Goal: Task Accomplishment & Management: Use online tool/utility

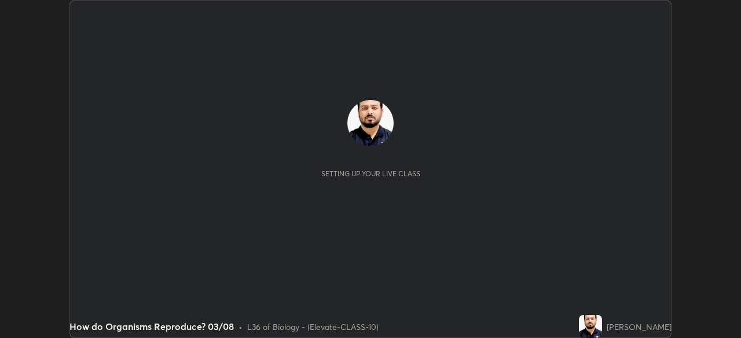
scroll to position [338, 740]
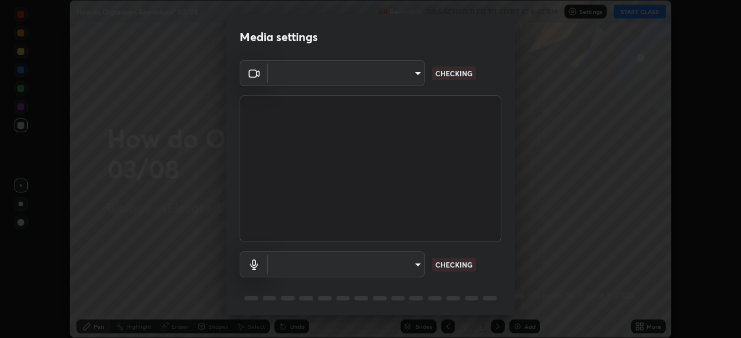
type input "a2c9e0304fea7a197325265949ed38064ec23766b16e4a4df4757bcf8ee53c87"
click at [414, 266] on body "Erase all How do Organisms Reproduce? 03/08 Recording WAS SCHEDULED TO START AT…" at bounding box center [370, 169] width 741 height 338
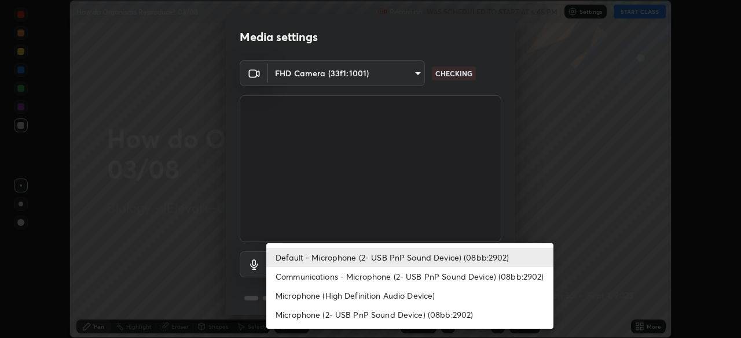
click at [408, 261] on li "Default - Microphone (2- USB PnP Sound Device) (08bb:2902)" at bounding box center [409, 257] width 287 height 19
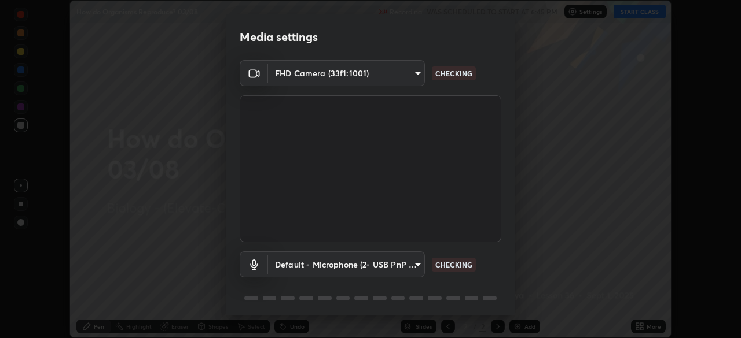
scroll to position [41, 0]
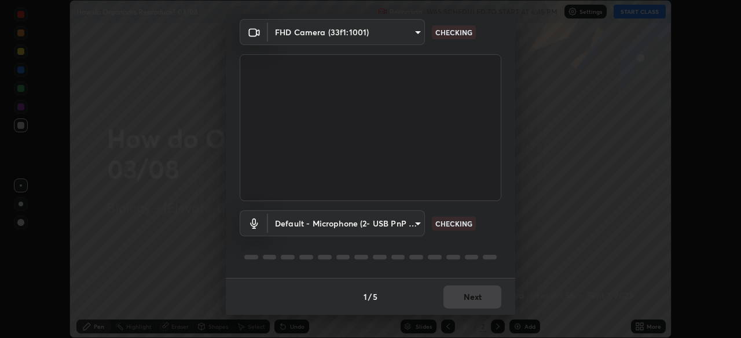
click at [461, 289] on div "1 / 5 Next" at bounding box center [370, 296] width 289 height 37
click at [469, 299] on div "1 / 5 Next" at bounding box center [370, 296] width 289 height 37
click at [472, 301] on div "1 / 5 Next" at bounding box center [370, 296] width 289 height 37
click at [472, 300] on div "1 / 5 Next" at bounding box center [370, 296] width 289 height 37
click at [471, 300] on div "1 / 5 Next" at bounding box center [370, 296] width 289 height 37
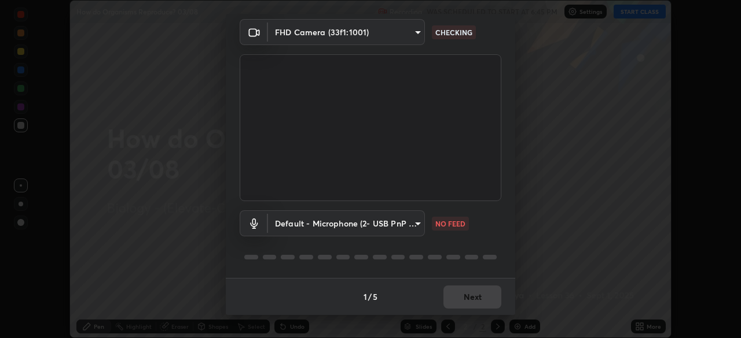
click at [470, 299] on div "1 / 5 Next" at bounding box center [370, 296] width 289 height 37
click at [470, 302] on div "1 / 5 Next" at bounding box center [370, 296] width 289 height 37
click at [463, 299] on div "1 / 5 Next" at bounding box center [370, 296] width 289 height 37
click at [382, 226] on body "Erase all How do Organisms Reproduce? 03/08 Recording WAS SCHEDULED TO START AT…" at bounding box center [370, 169] width 741 height 338
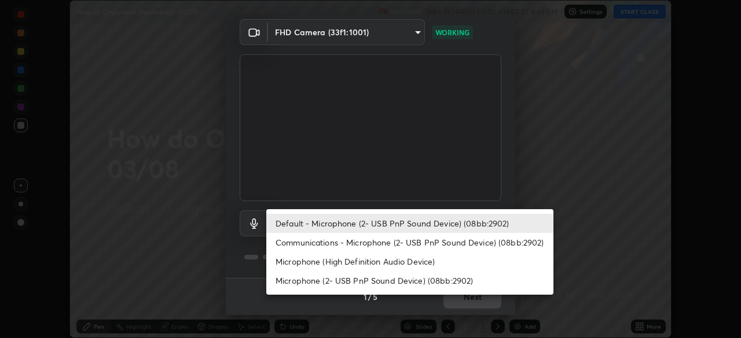
click at [389, 241] on li "Communications - Microphone (2- USB PnP Sound Device) (08bb:2902)" at bounding box center [409, 242] width 287 height 19
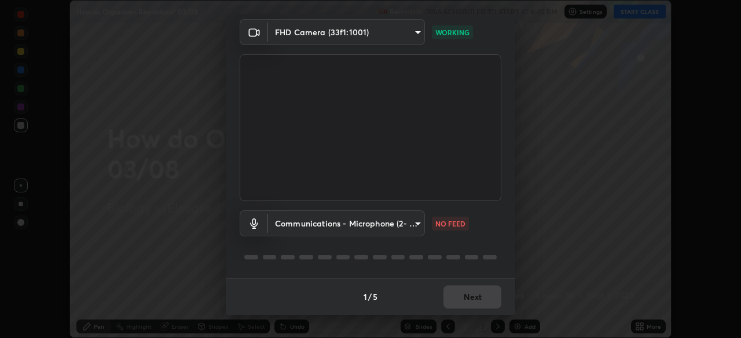
click at [395, 223] on body "Erase all How do Organisms Reproduce? 03/08 Recording WAS SCHEDULED TO START AT…" at bounding box center [370, 169] width 741 height 338
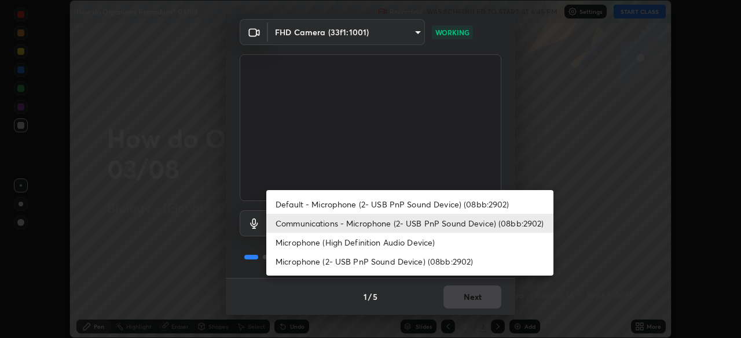
click at [408, 205] on li "Default - Microphone (2- USB PnP Sound Device) (08bb:2902)" at bounding box center [409, 204] width 287 height 19
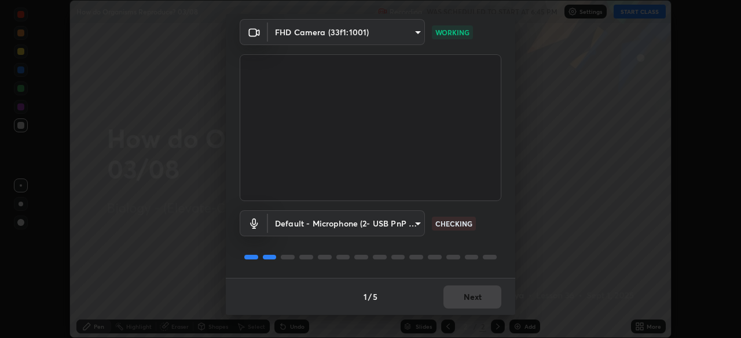
type input "default"
click at [462, 297] on div "1 / 5 Next" at bounding box center [370, 296] width 289 height 37
click at [466, 294] on div "1 / 5 Next" at bounding box center [370, 296] width 289 height 37
click at [461, 299] on div "1 / 5 Next" at bounding box center [370, 296] width 289 height 37
click at [471, 295] on div "1 / 5 Next" at bounding box center [370, 296] width 289 height 37
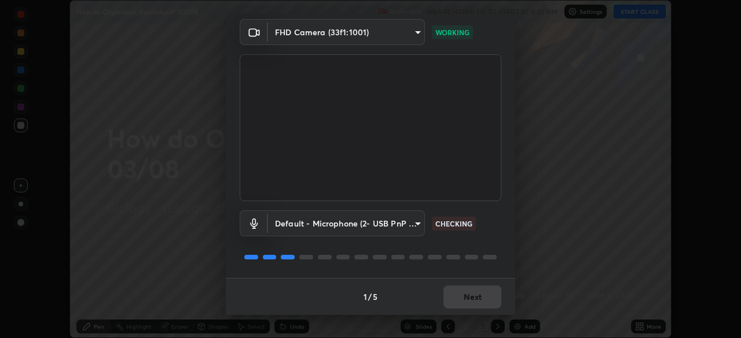
click at [479, 298] on div "1 / 5 Next" at bounding box center [370, 296] width 289 height 37
click at [479, 299] on div "1 / 5 Next" at bounding box center [370, 296] width 289 height 37
click at [478, 300] on div "1 / 5 Next" at bounding box center [370, 296] width 289 height 37
click at [480, 300] on div "1 / 5 Next" at bounding box center [370, 296] width 289 height 37
click at [477, 300] on div "1 / 5 Next" at bounding box center [370, 296] width 289 height 37
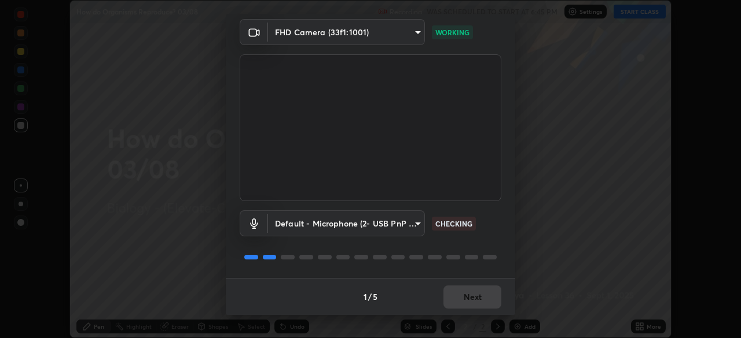
click at [476, 299] on div "1 / 5 Next" at bounding box center [370, 296] width 289 height 37
click at [485, 296] on button "Next" at bounding box center [472, 297] width 58 height 23
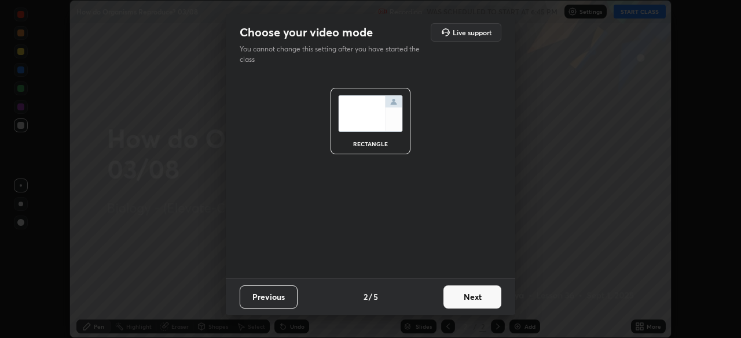
click at [482, 301] on button "Next" at bounding box center [472, 297] width 58 height 23
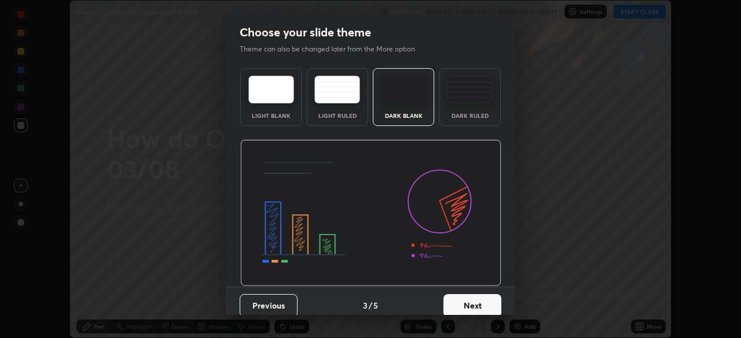
click at [477, 307] on button "Next" at bounding box center [472, 305] width 58 height 23
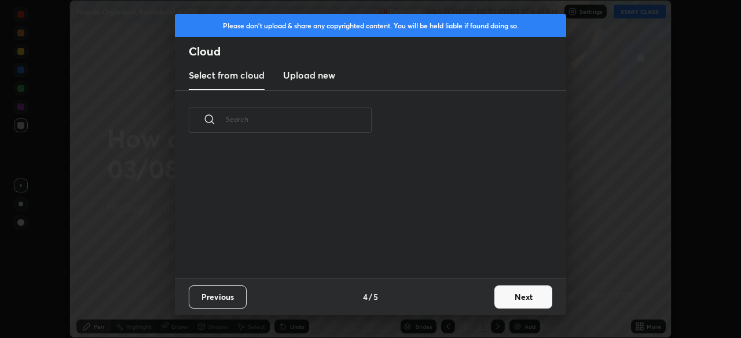
click at [518, 301] on button "Next" at bounding box center [523, 297] width 58 height 23
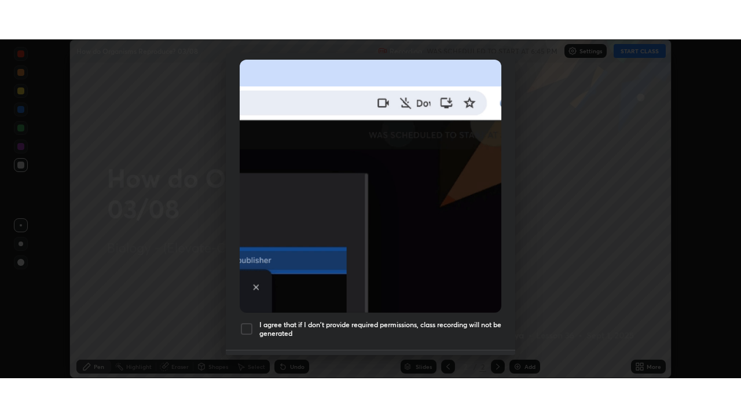
scroll to position [277, 0]
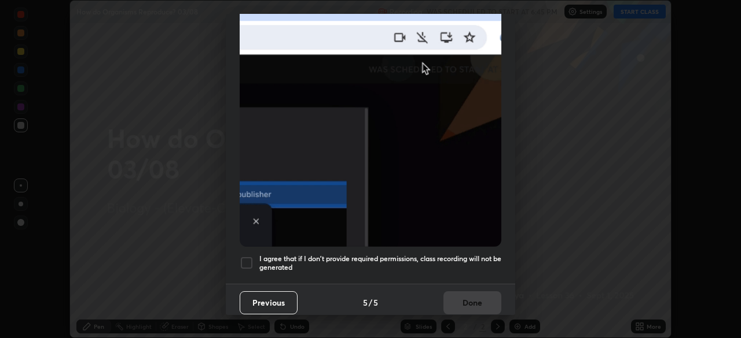
click at [249, 259] on div at bounding box center [247, 263] width 14 height 14
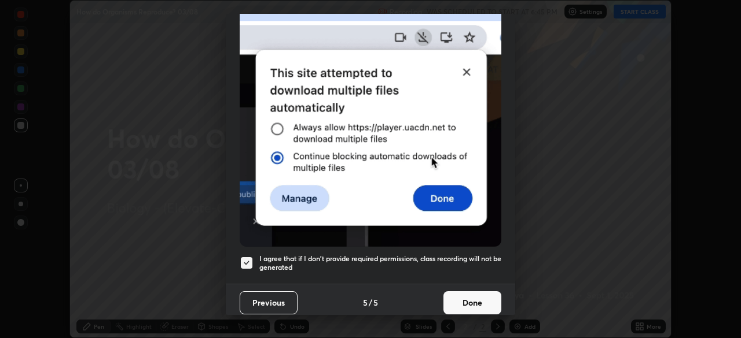
click at [474, 307] on button "Done" at bounding box center [472, 303] width 58 height 23
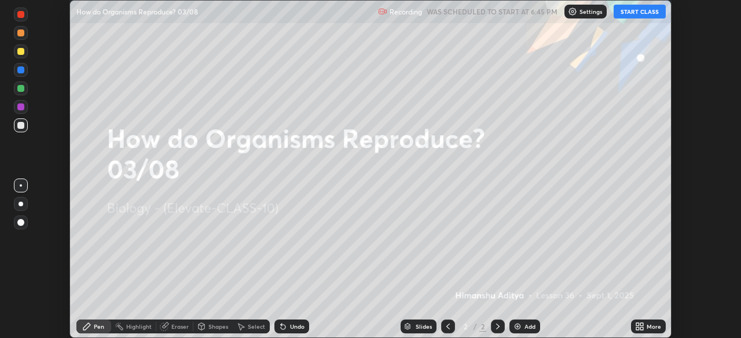
click at [646, 327] on div "More" at bounding box center [653, 327] width 14 height 6
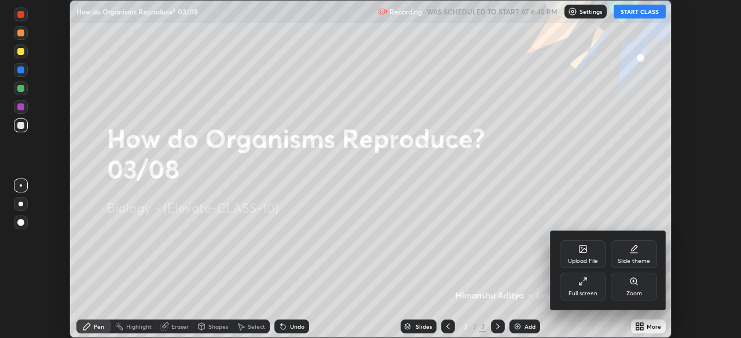
click at [580, 294] on div "Full screen" at bounding box center [582, 294] width 29 height 6
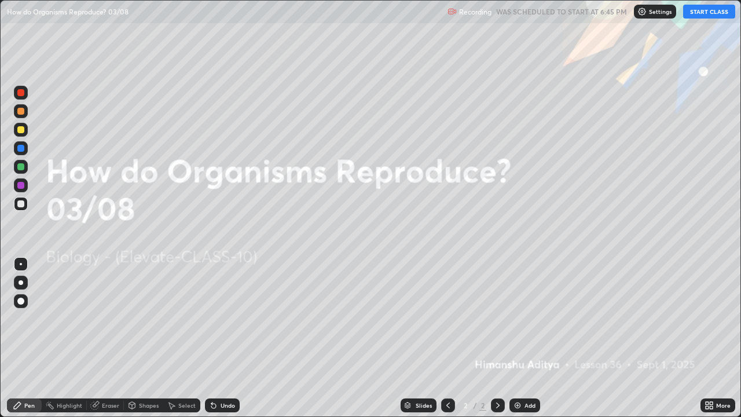
scroll to position [417, 741]
click at [712, 338] on icon at bounding box center [710, 407] width 3 height 3
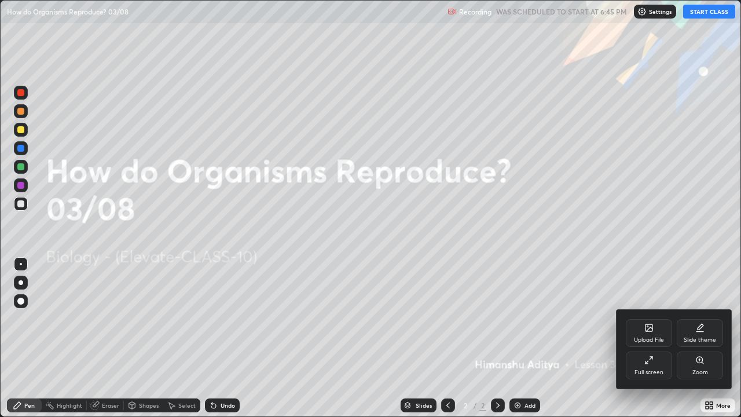
click at [645, 334] on div "Upload File" at bounding box center [648, 333] width 46 height 28
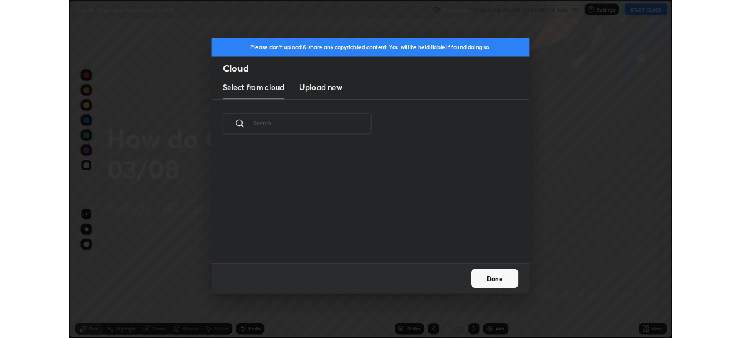
scroll to position [142, 371]
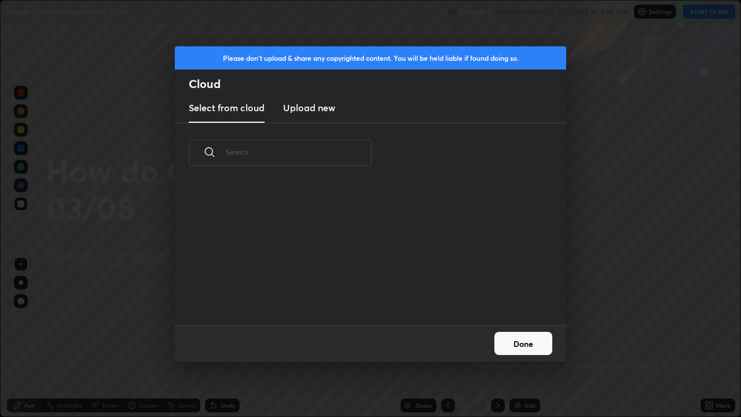
click at [331, 111] on h3 "Upload new" at bounding box center [309, 108] width 52 height 14
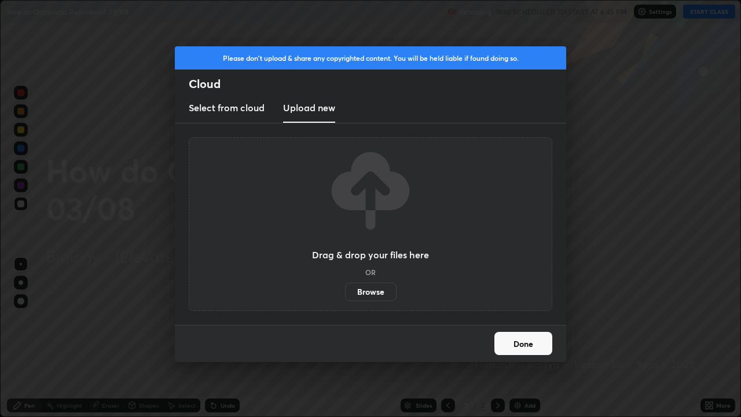
click at [377, 293] on label "Browse" at bounding box center [370, 291] width 51 height 19
click at [345, 293] on input "Browse" at bounding box center [345, 291] width 0 height 19
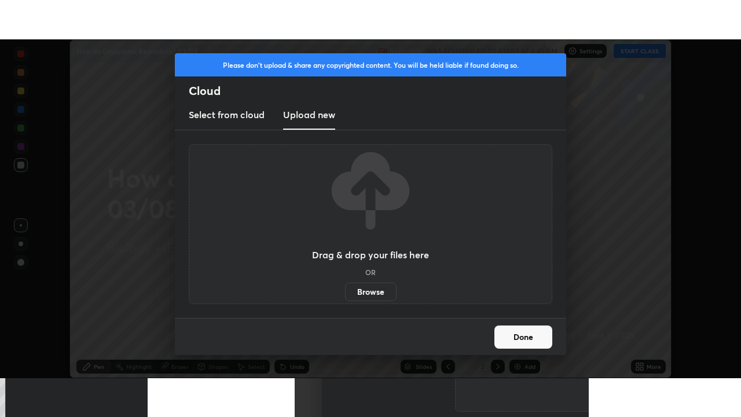
scroll to position [57515, 57113]
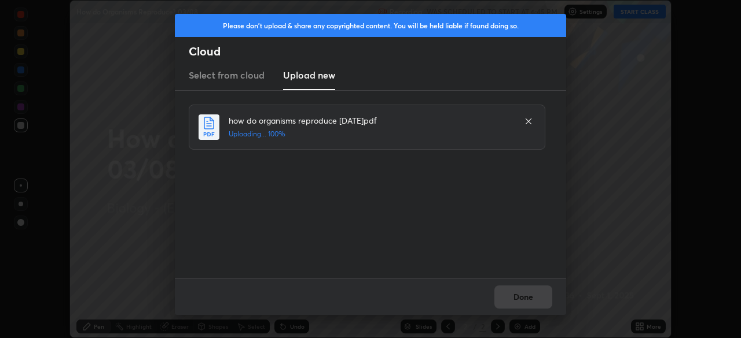
click at [532, 299] on div "Done" at bounding box center [370, 296] width 391 height 37
click at [546, 288] on button "Done" at bounding box center [523, 297] width 58 height 23
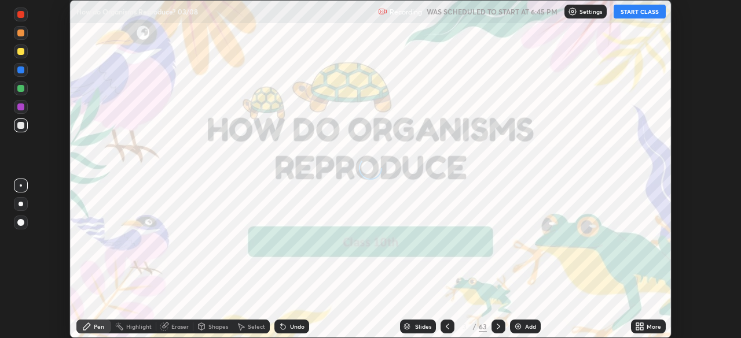
click at [647, 327] on div "More" at bounding box center [653, 327] width 14 height 6
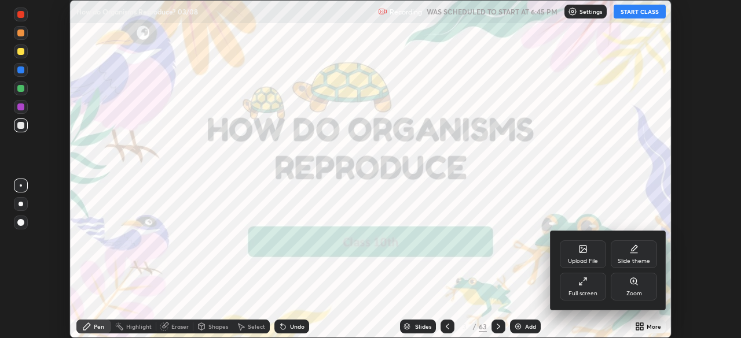
click at [596, 290] on div "Full screen" at bounding box center [582, 287] width 46 height 28
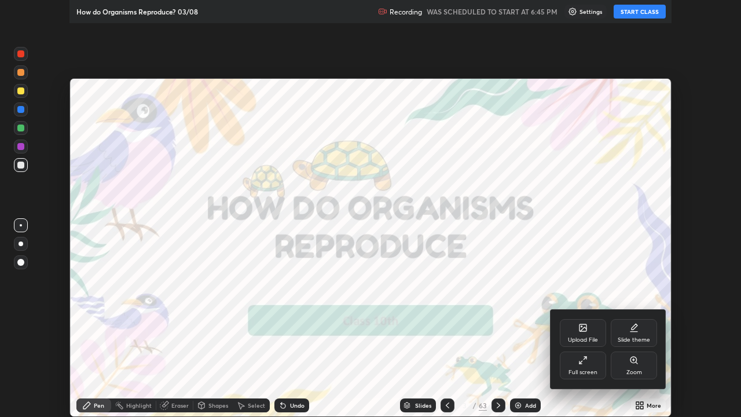
scroll to position [417, 741]
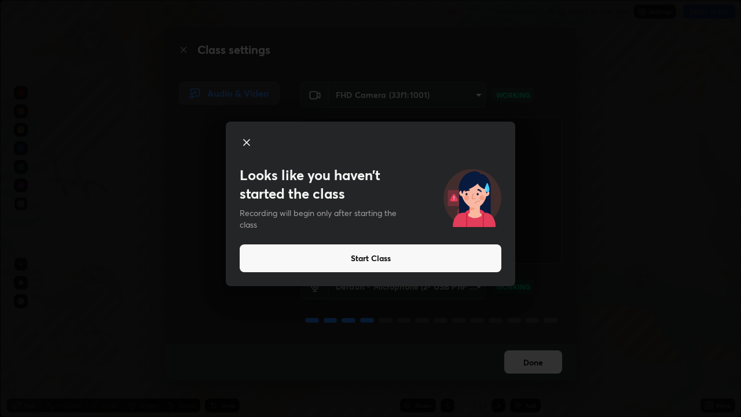
click at [438, 266] on button "Start Class" at bounding box center [370, 258] width 261 height 28
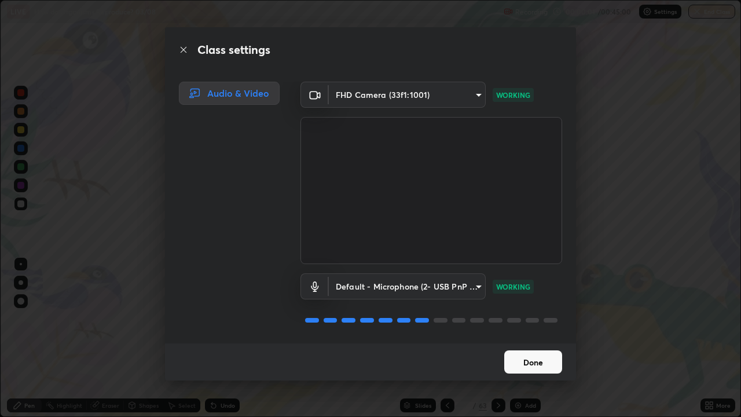
click at [519, 338] on button "Done" at bounding box center [533, 361] width 58 height 23
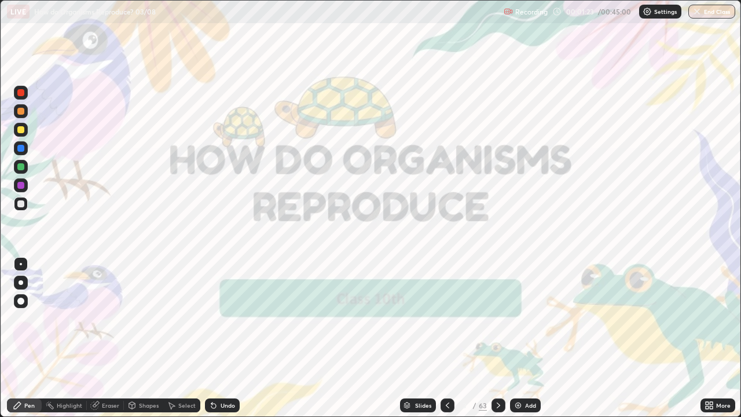
click at [429, 338] on div "Slides" at bounding box center [418, 405] width 36 height 14
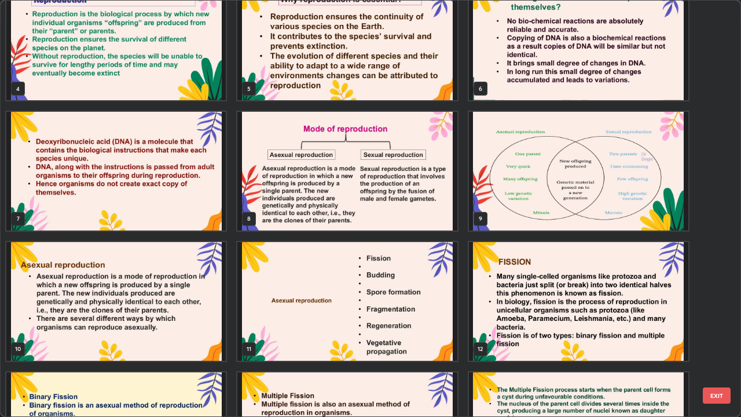
scroll to position [156, 0]
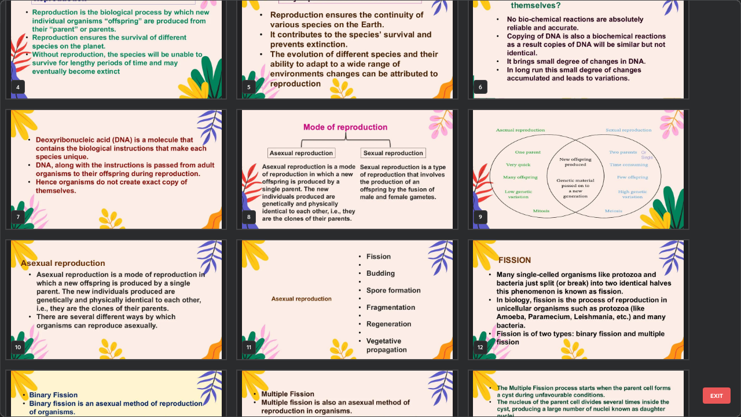
click at [290, 324] on img "grid" at bounding box center [346, 299] width 219 height 119
click at [289, 324] on img "grid" at bounding box center [346, 299] width 219 height 119
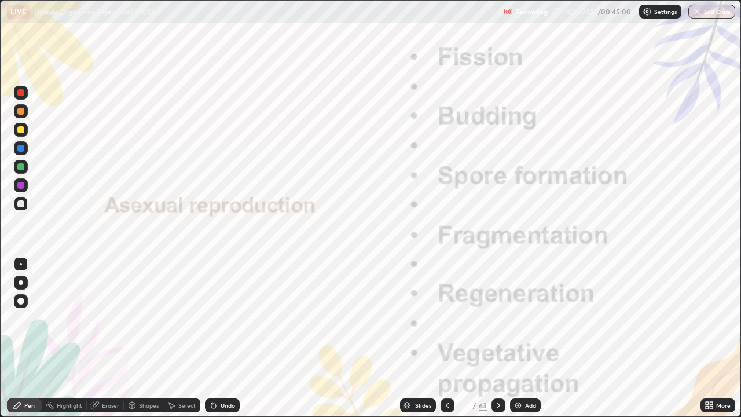
click at [20, 187] on div at bounding box center [20, 185] width 7 height 7
click at [23, 301] on div at bounding box center [20, 300] width 7 height 7
click at [95, 338] on icon at bounding box center [95, 406] width 8 height 8
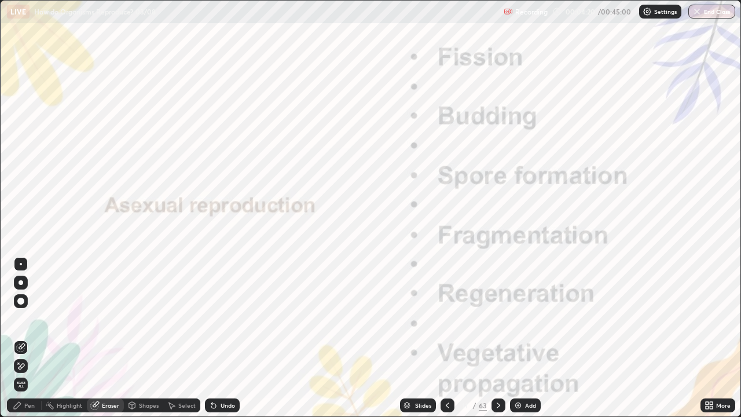
click at [29, 338] on div "Pen" at bounding box center [29, 405] width 10 height 6
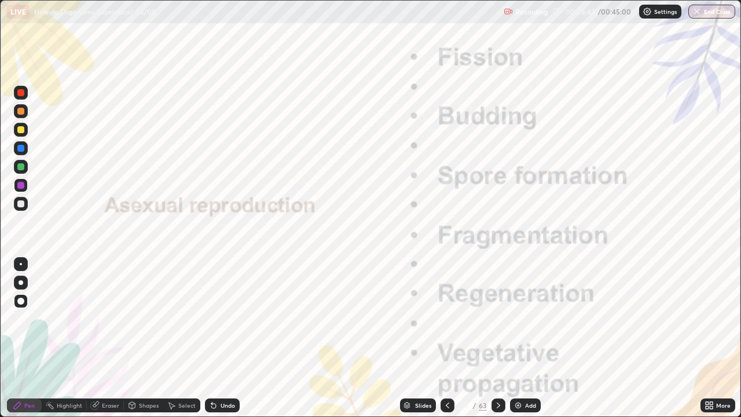
click at [64, 338] on div "Highlight" at bounding box center [69, 405] width 25 height 6
click at [21, 338] on icon at bounding box center [20, 366] width 2 height 2
click at [21, 168] on div at bounding box center [20, 166] width 7 height 7
click at [21, 167] on div at bounding box center [20, 166] width 7 height 7
click at [20, 338] on icon at bounding box center [17, 404] width 9 height 9
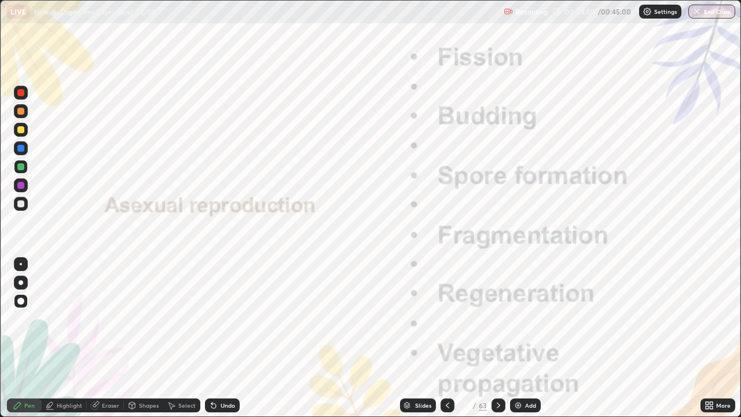
click at [20, 168] on div at bounding box center [20, 166] width 7 height 7
click at [21, 264] on div at bounding box center [21, 264] width 2 height 2
click at [100, 338] on div "Eraser" at bounding box center [105, 405] width 37 height 14
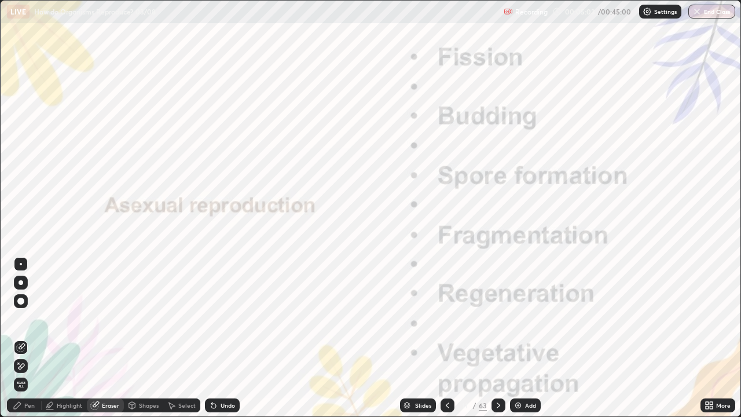
click at [24, 338] on div "Pen" at bounding box center [24, 405] width 35 height 14
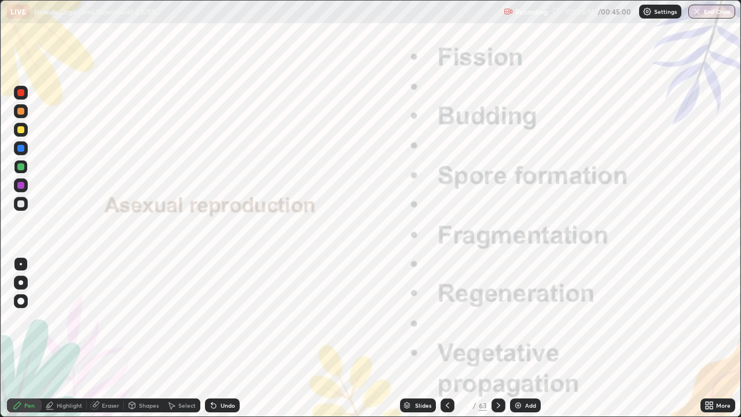
click at [22, 300] on div at bounding box center [20, 300] width 7 height 7
click at [115, 338] on div "Eraser" at bounding box center [110, 405] width 17 height 6
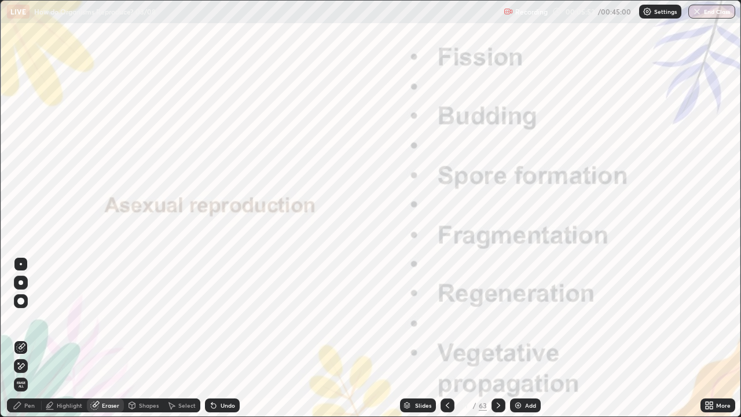
click at [189, 338] on div "Select" at bounding box center [186, 405] width 17 height 6
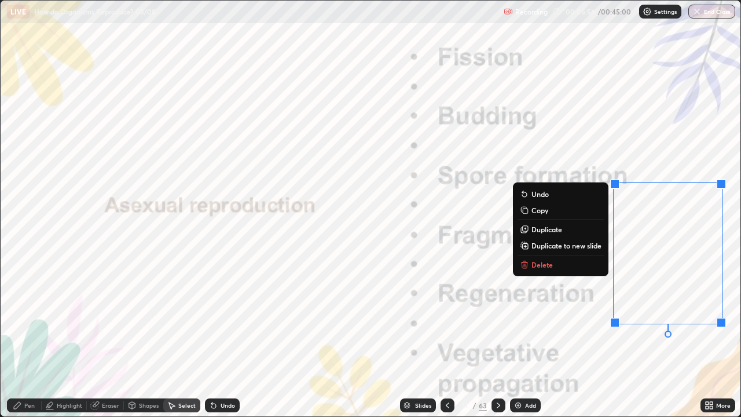
click at [542, 264] on p "Delete" at bounding box center [541, 264] width 21 height 9
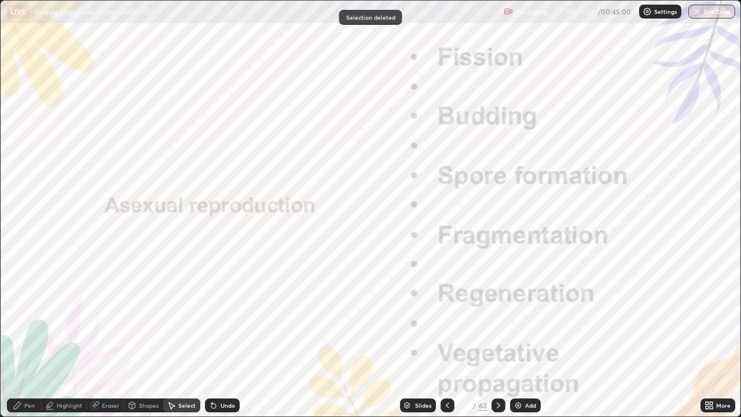
click at [36, 338] on div "Pen" at bounding box center [24, 405] width 35 height 14
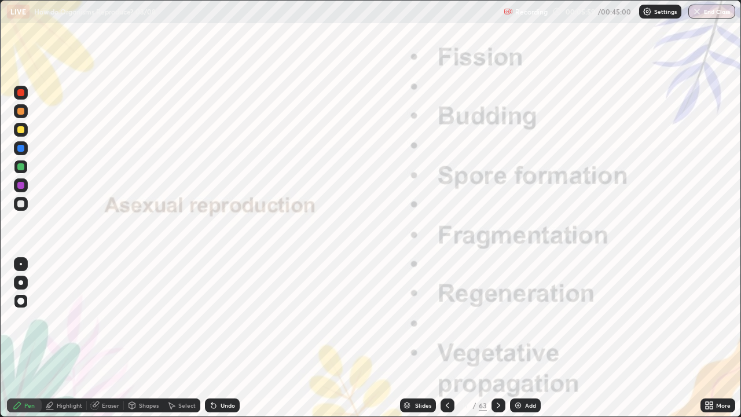
click at [22, 170] on div at bounding box center [20, 166] width 7 height 7
click at [182, 338] on div "Select" at bounding box center [186, 405] width 17 height 6
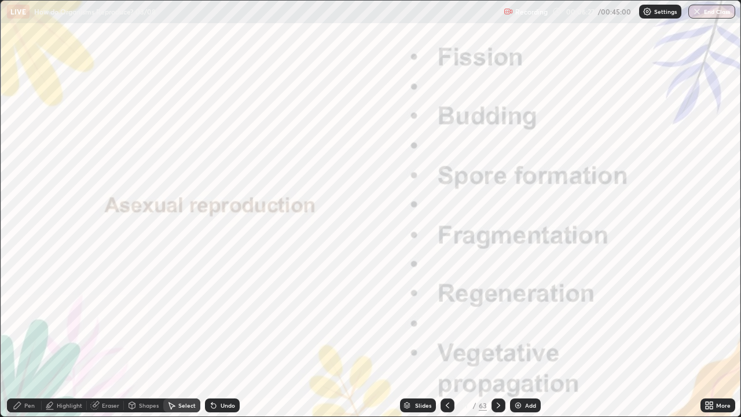
click at [108, 338] on div "Eraser" at bounding box center [110, 405] width 17 height 6
click at [25, 338] on div "Pen" at bounding box center [29, 405] width 10 height 6
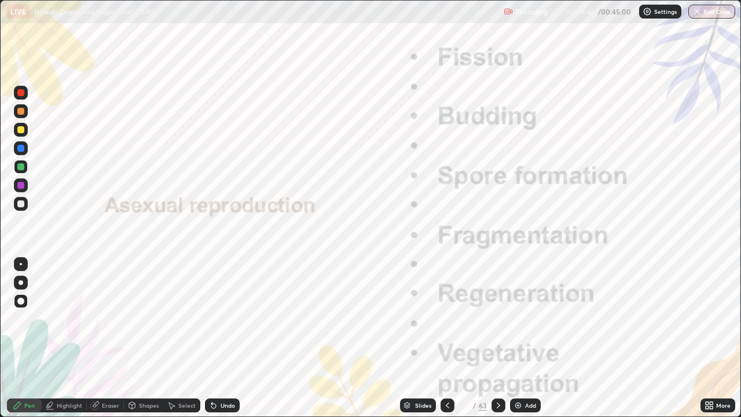
click at [19, 188] on div at bounding box center [20, 185] width 7 height 7
click at [22, 168] on div at bounding box center [20, 166] width 7 height 7
click at [20, 167] on div at bounding box center [20, 166] width 7 height 7
click at [108, 338] on div "Eraser" at bounding box center [110, 405] width 17 height 6
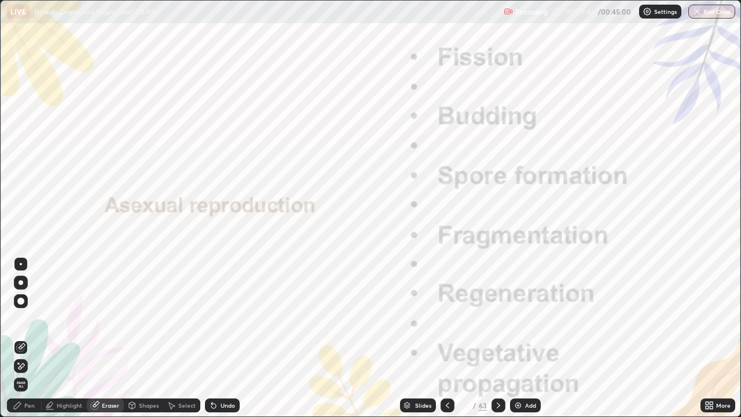
click at [31, 338] on div "Pen" at bounding box center [29, 405] width 10 height 6
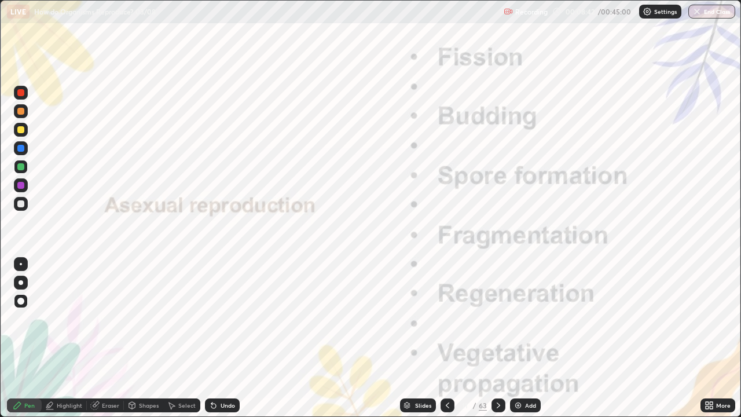
click at [19, 168] on div at bounding box center [20, 166] width 7 height 7
click at [20, 205] on div at bounding box center [20, 203] width 7 height 7
click at [98, 338] on icon at bounding box center [94, 404] width 9 height 9
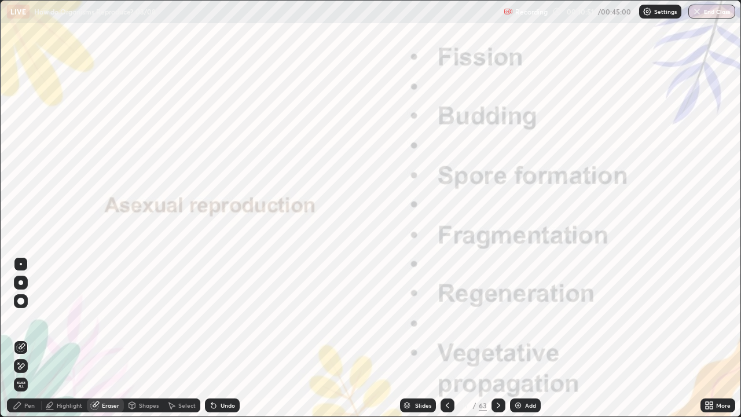
click at [497, 338] on icon at bounding box center [497, 405] width 3 height 6
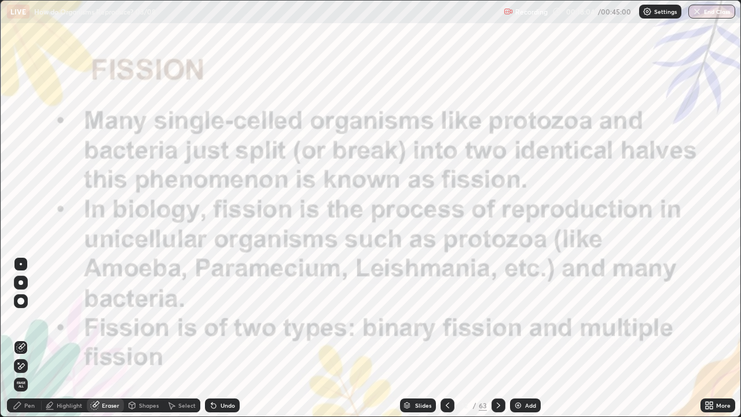
click at [525, 338] on div "Add" at bounding box center [530, 405] width 11 height 6
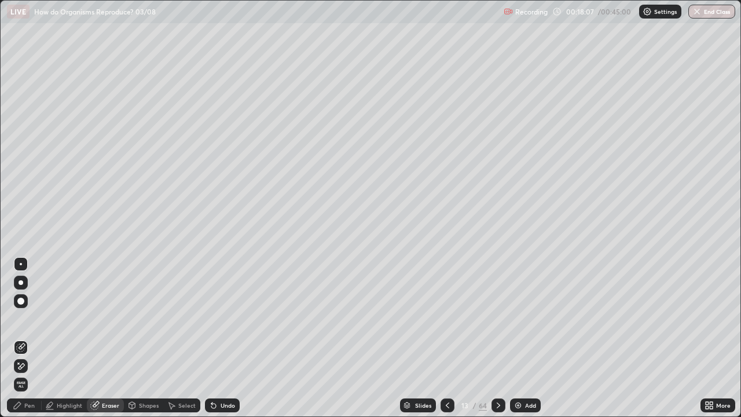
click at [147, 338] on div "Shapes" at bounding box center [149, 405] width 20 height 6
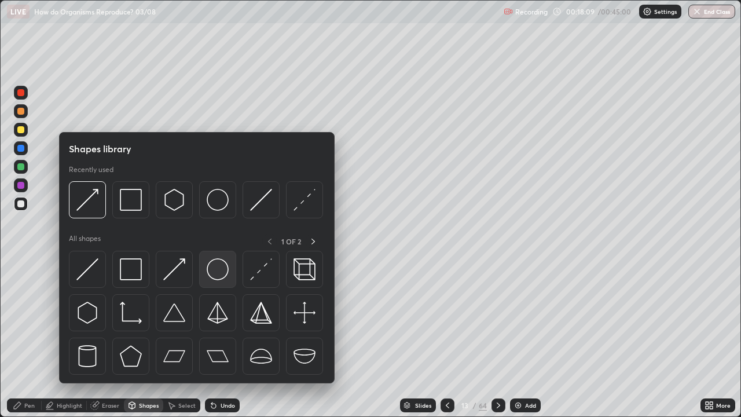
click at [207, 275] on img at bounding box center [218, 269] width 22 height 22
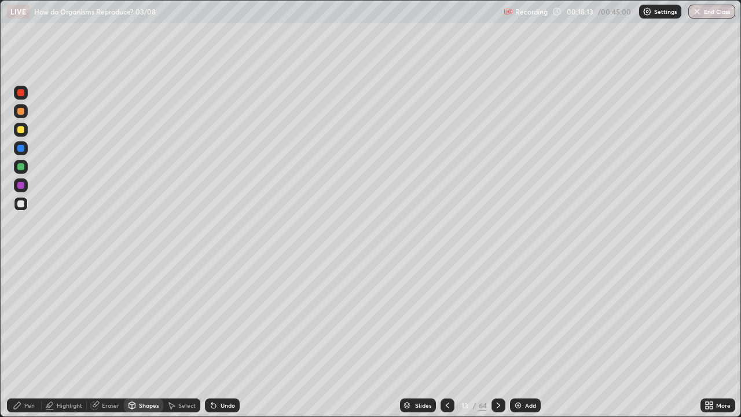
click at [25, 338] on div "Pen" at bounding box center [29, 405] width 10 height 6
click at [22, 185] on div at bounding box center [20, 185] width 7 height 7
click at [140, 338] on div "Shapes" at bounding box center [149, 405] width 20 height 6
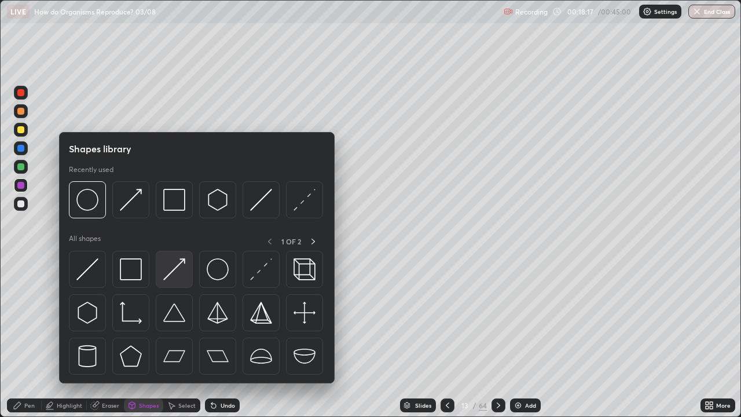
click at [175, 271] on img at bounding box center [174, 269] width 22 height 22
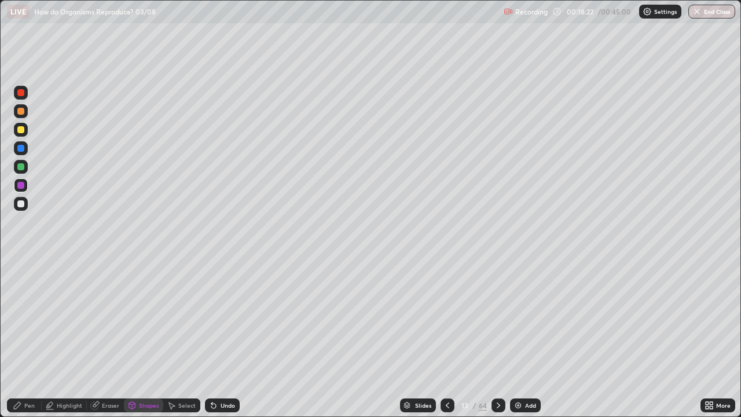
click at [21, 205] on div at bounding box center [20, 203] width 7 height 7
click at [140, 338] on div "Shapes" at bounding box center [149, 405] width 20 height 6
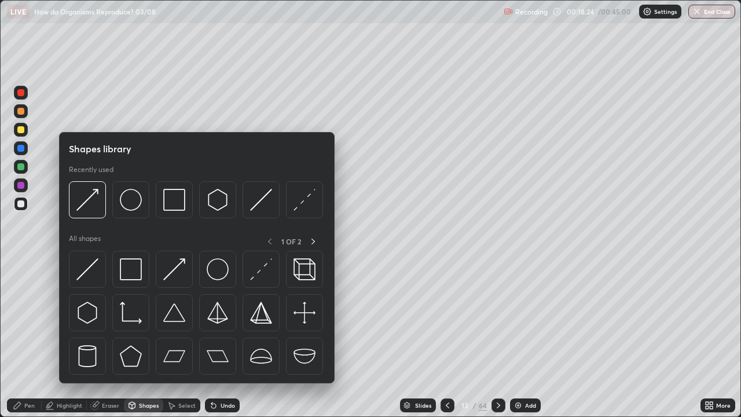
click at [212, 272] on img at bounding box center [218, 269] width 22 height 22
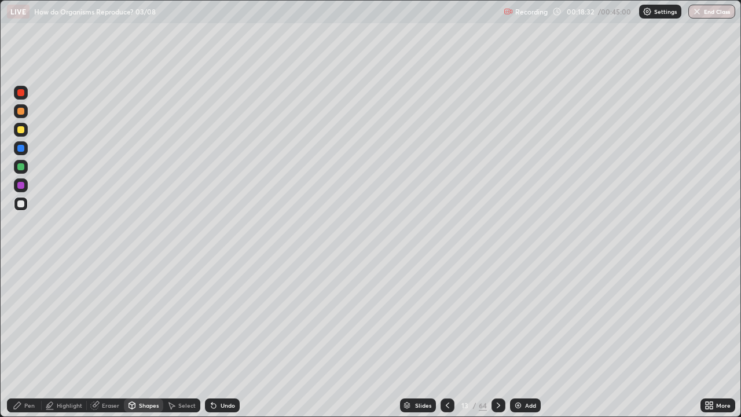
click at [23, 338] on div "Pen" at bounding box center [24, 405] width 35 height 14
click at [20, 129] on div at bounding box center [20, 129] width 7 height 7
click at [33, 338] on div "Pen" at bounding box center [29, 405] width 10 height 6
click at [20, 166] on div at bounding box center [20, 166] width 7 height 7
click at [176, 338] on div "Select" at bounding box center [181, 405] width 37 height 14
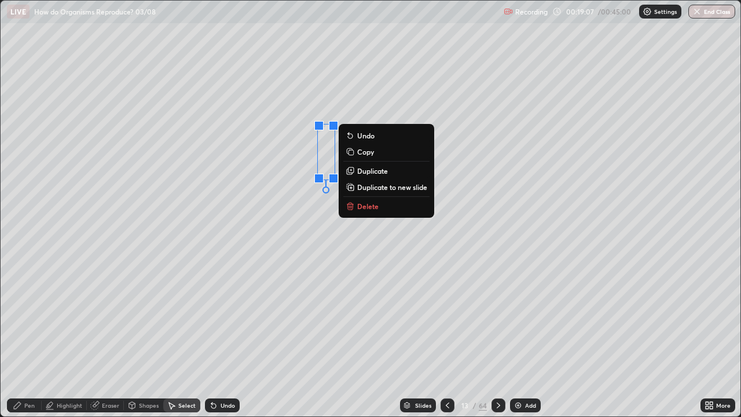
click at [361, 152] on p "Copy" at bounding box center [365, 151] width 17 height 9
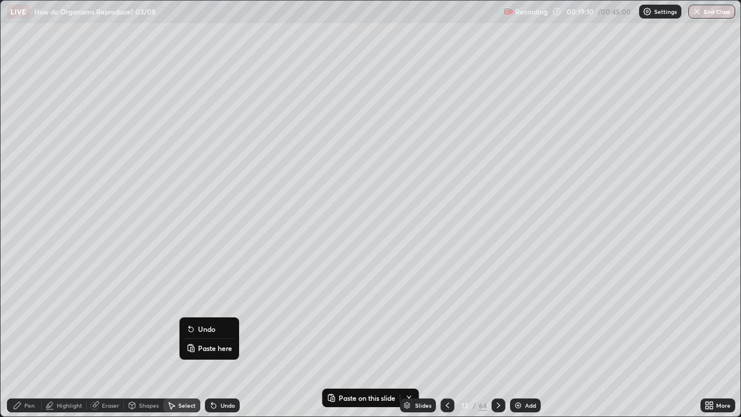
click at [202, 338] on p "Paste here" at bounding box center [215, 347] width 34 height 9
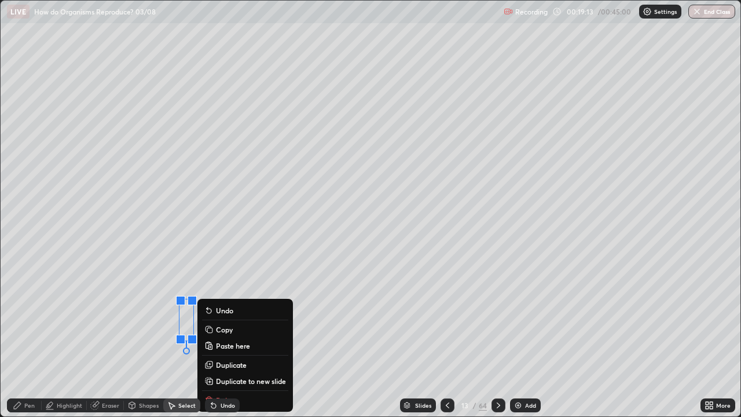
click at [408, 338] on div "0 ° Undo Copy Paste here Duplicate Duplicate to new slide Delete" at bounding box center [370, 208] width 739 height 415
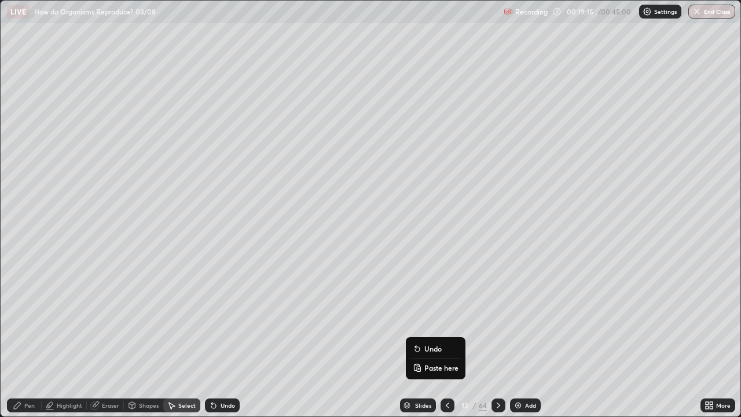
click at [428, 338] on p "Paste here" at bounding box center [441, 367] width 34 height 9
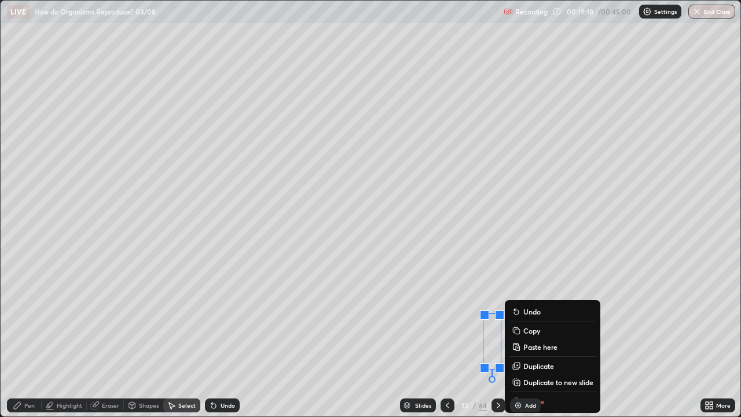
click at [389, 338] on div "0 ° Undo Copy Paste here Duplicate Duplicate to new slide Delete" at bounding box center [370, 208] width 739 height 415
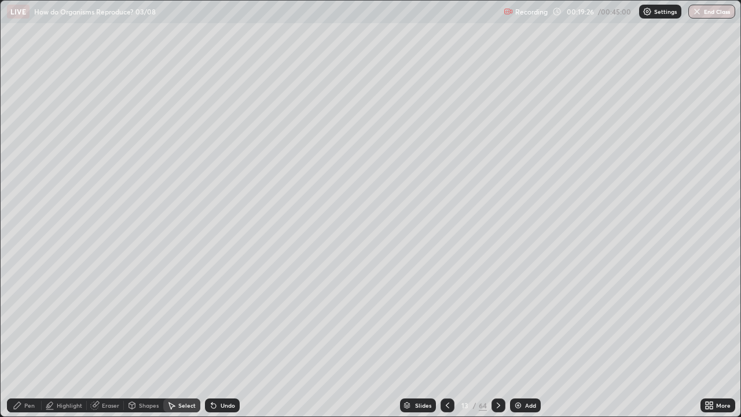
click at [178, 338] on div "Select" at bounding box center [186, 405] width 17 height 6
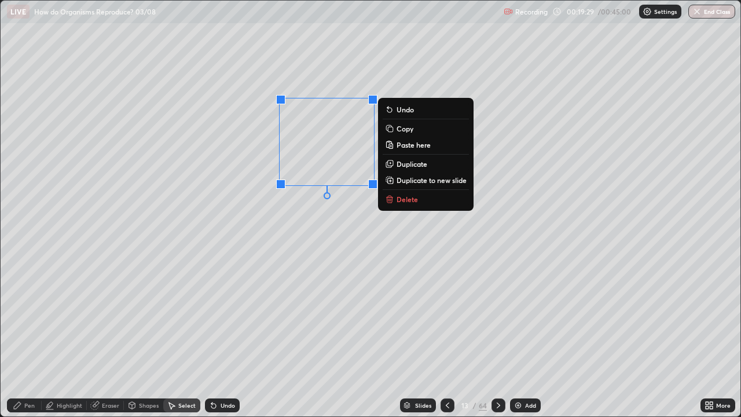
click at [399, 200] on p "Delete" at bounding box center [406, 198] width 21 height 9
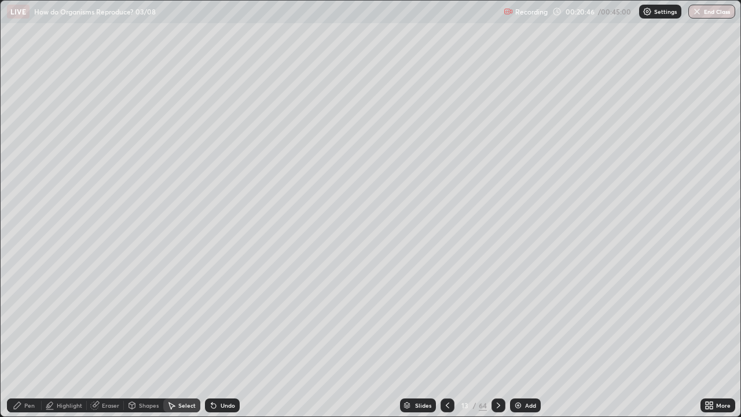
click at [222, 338] on div "Undo" at bounding box center [227, 405] width 14 height 6
click at [139, 338] on div "Shapes" at bounding box center [149, 405] width 20 height 6
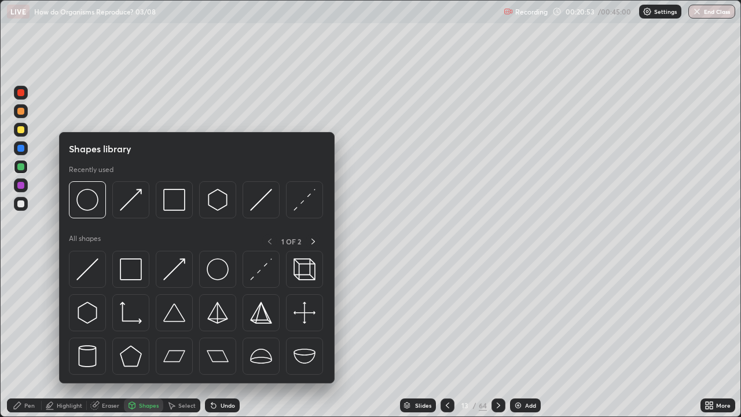
click at [100, 338] on div "Eraser" at bounding box center [105, 405] width 37 height 14
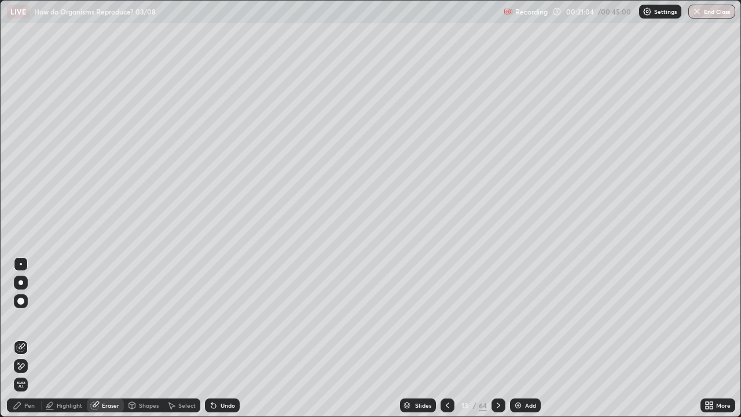
click at [135, 338] on icon at bounding box center [131, 404] width 9 height 9
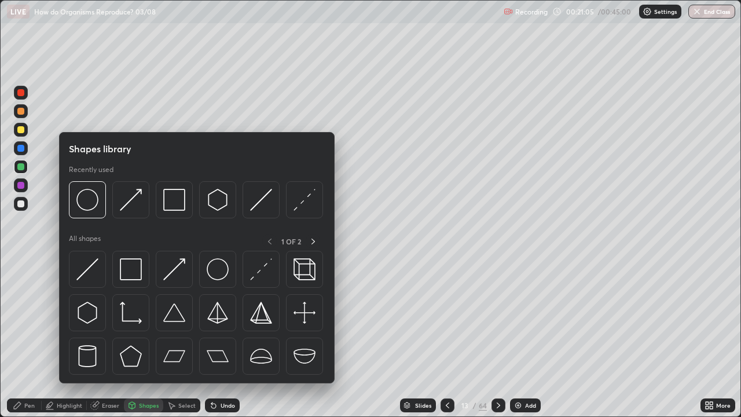
click at [181, 338] on div "Select" at bounding box center [186, 405] width 17 height 6
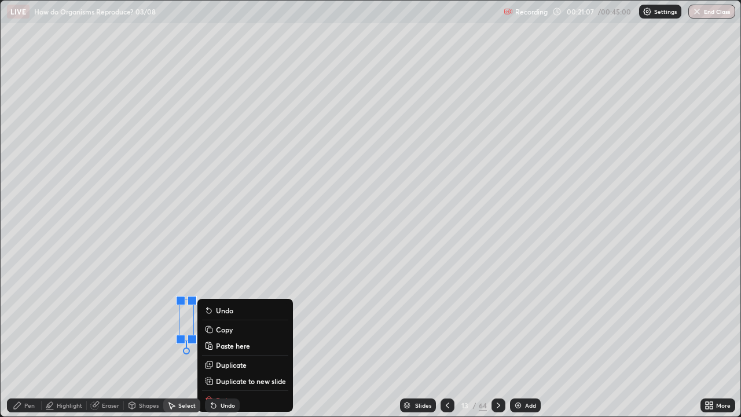
click at [222, 329] on p "Copy" at bounding box center [224, 329] width 17 height 9
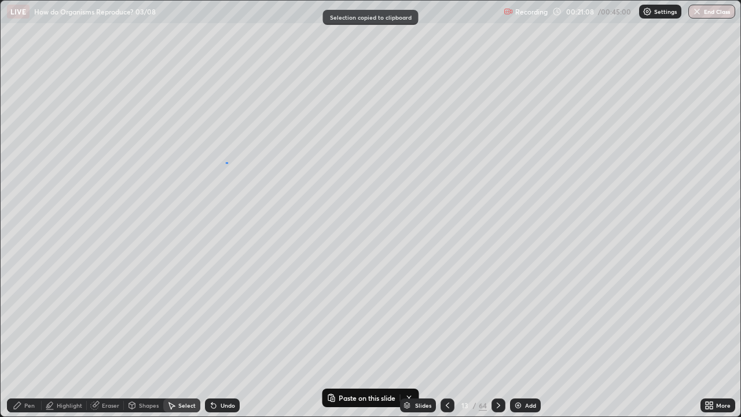
click at [226, 163] on div "0 ° Undo Copy Paste here Duplicate Duplicate to new slide Delete" at bounding box center [370, 208] width 739 height 415
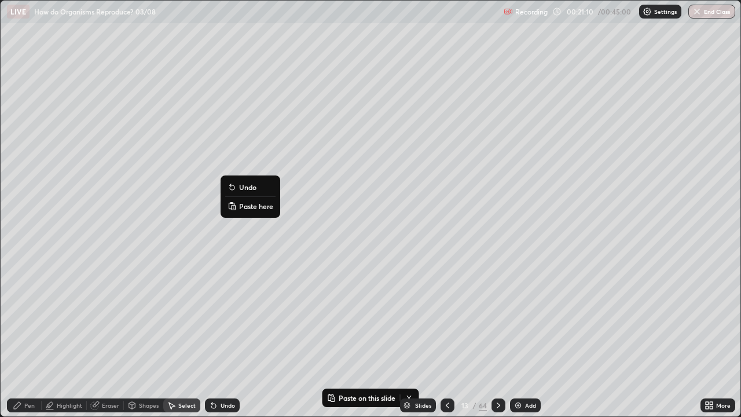
click at [244, 207] on p "Paste here" at bounding box center [256, 205] width 34 height 9
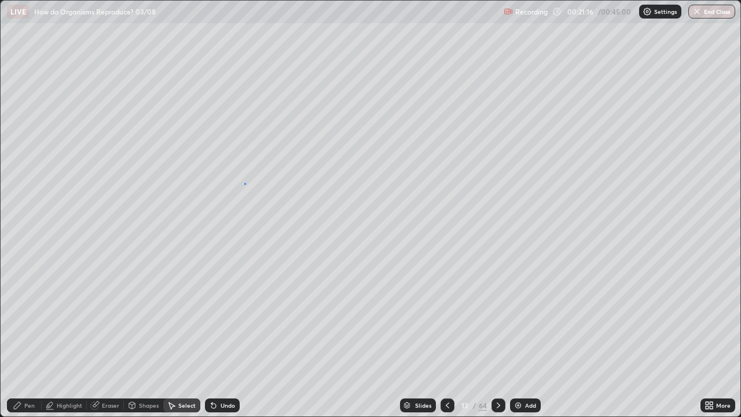
click at [244, 183] on div "0 ° Undo Copy Paste here Duplicate Duplicate to new slide Delete" at bounding box center [370, 208] width 739 height 415
click at [253, 182] on div "0 ° Undo Copy Paste here Duplicate Duplicate to new slide Delete" at bounding box center [370, 208] width 739 height 415
click at [280, 218] on p "Paste here" at bounding box center [291, 219] width 34 height 9
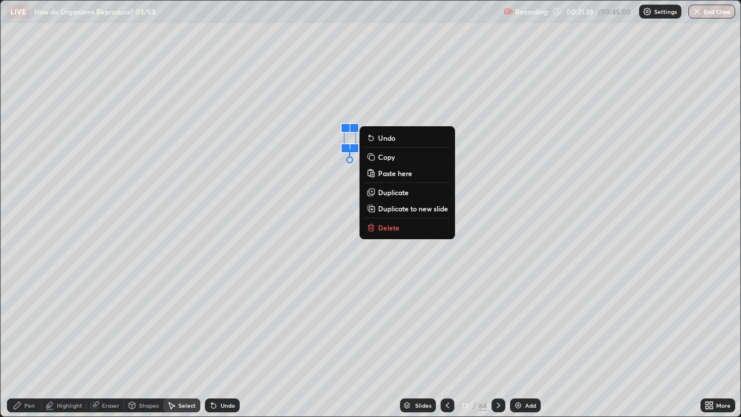
click at [205, 223] on div "0 ° Undo Copy Paste here Duplicate Duplicate to new slide Delete" at bounding box center [370, 208] width 739 height 415
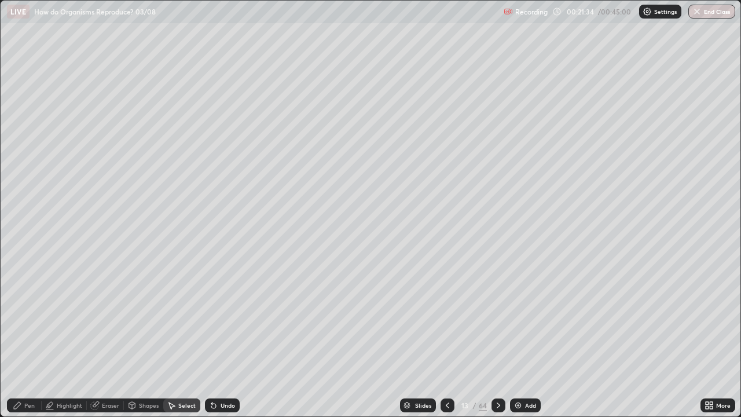
click at [137, 338] on div "Shapes" at bounding box center [143, 405] width 39 height 14
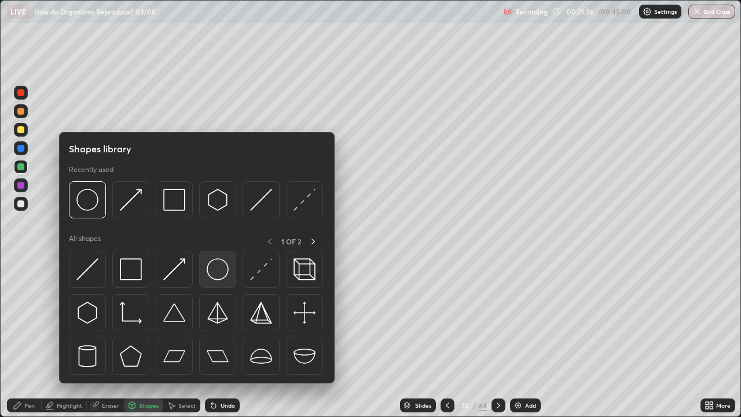
click at [212, 270] on img at bounding box center [218, 269] width 22 height 22
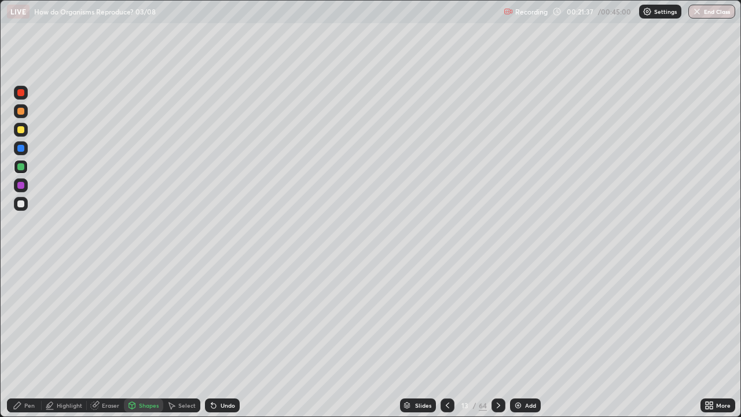
click at [20, 150] on div at bounding box center [20, 148] width 7 height 7
click at [20, 205] on div at bounding box center [20, 203] width 7 height 7
click at [227, 338] on div "Undo" at bounding box center [227, 405] width 14 height 6
click at [24, 338] on div "Pen" at bounding box center [24, 405] width 35 height 14
click at [451, 338] on div at bounding box center [447, 405] width 14 height 14
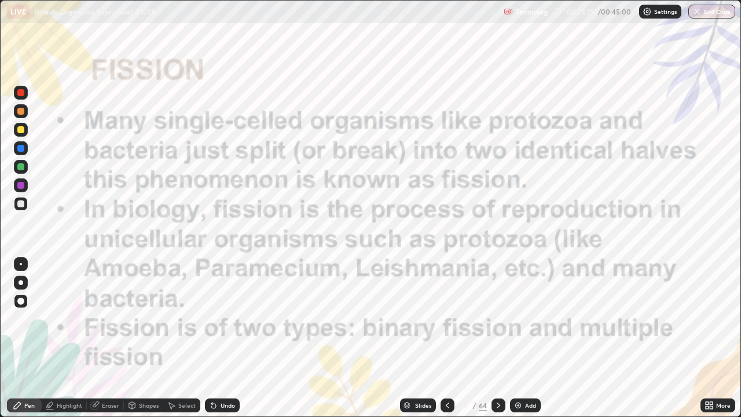
click at [497, 338] on icon at bounding box center [497, 404] width 9 height 9
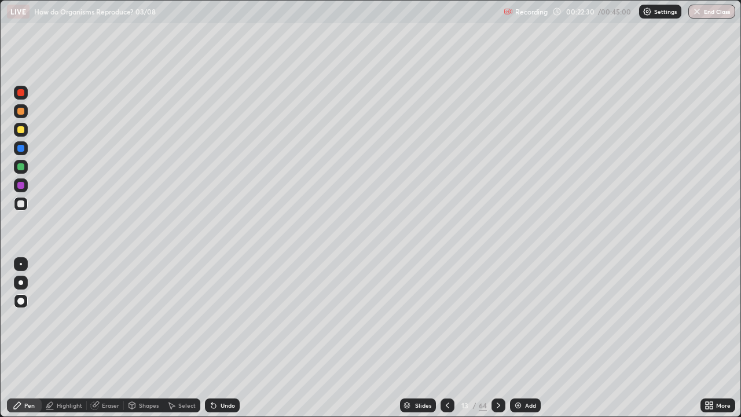
click at [497, 338] on icon at bounding box center [497, 404] width 9 height 9
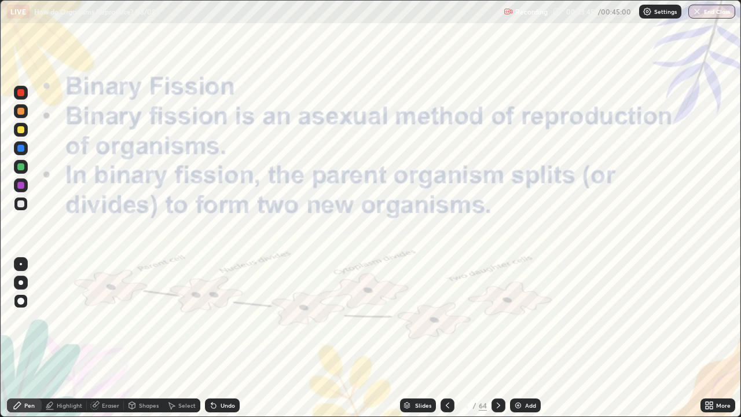
click at [497, 338] on icon at bounding box center [497, 404] width 9 height 9
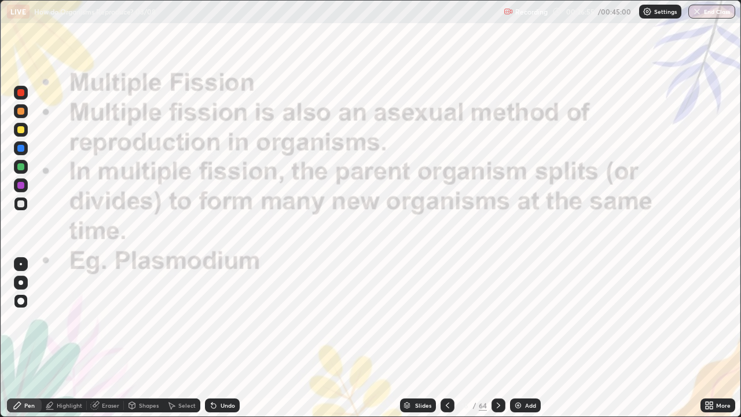
click at [144, 338] on div "Shapes" at bounding box center [143, 405] width 39 height 14
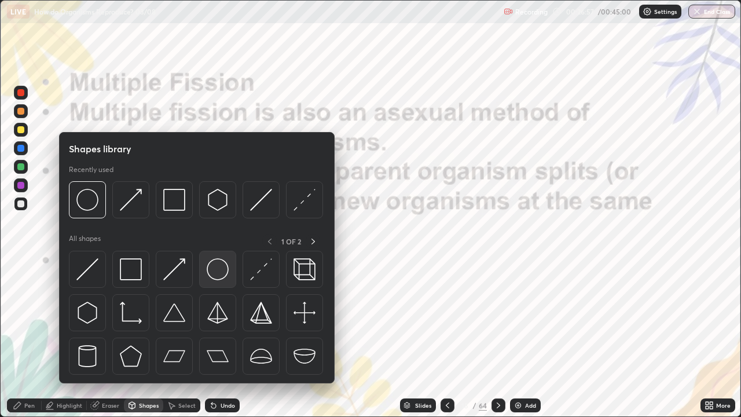
click at [214, 274] on img at bounding box center [218, 269] width 22 height 22
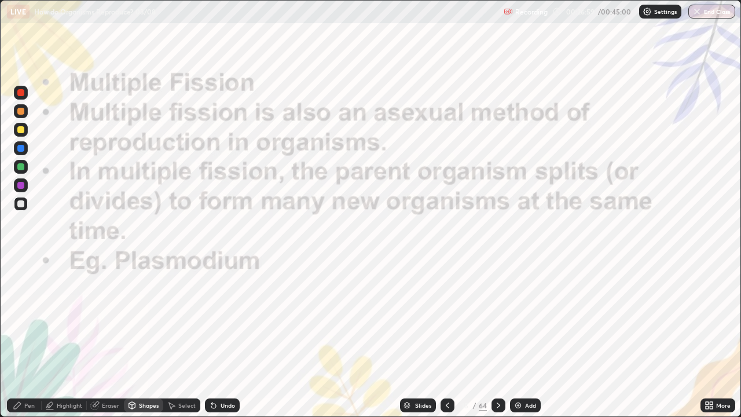
click at [232, 338] on div "Undo" at bounding box center [222, 405] width 35 height 14
click at [226, 338] on div "Undo" at bounding box center [227, 405] width 14 height 6
click at [20, 185] on div at bounding box center [20, 185] width 7 height 7
click at [10, 338] on div "Erase all" at bounding box center [21, 208] width 28 height 370
click at [136, 338] on div "Shapes" at bounding box center [143, 405] width 39 height 14
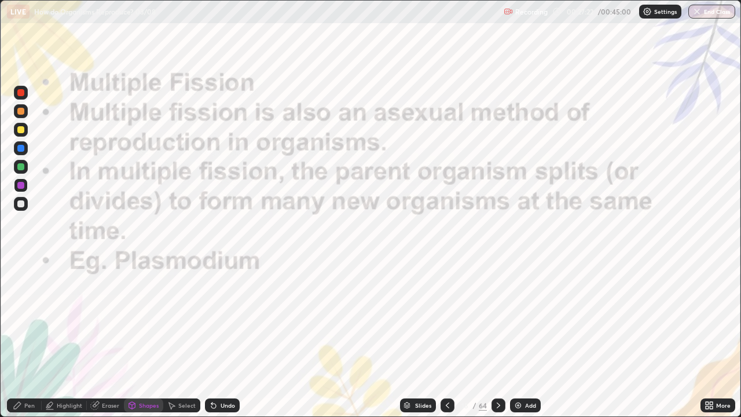
click at [23, 148] on div at bounding box center [20, 148] width 7 height 7
click at [20, 150] on div at bounding box center [20, 148] width 7 height 7
click at [146, 338] on div "Shapes" at bounding box center [149, 405] width 20 height 6
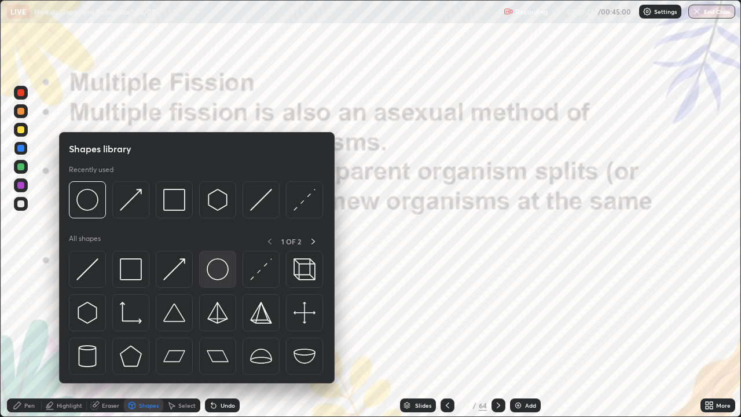
click at [216, 274] on img at bounding box center [218, 269] width 22 height 22
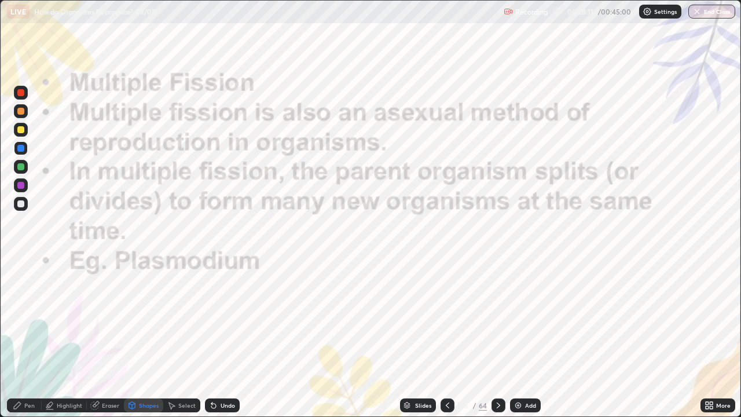
click at [171, 338] on icon at bounding box center [171, 404] width 9 height 9
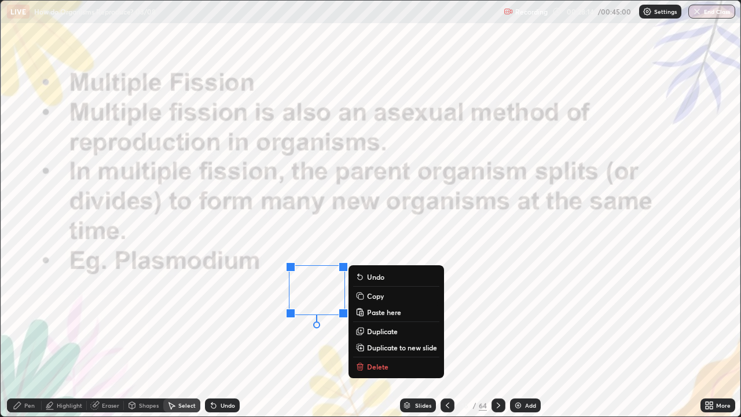
click at [374, 338] on p "Delete" at bounding box center [377, 366] width 21 height 9
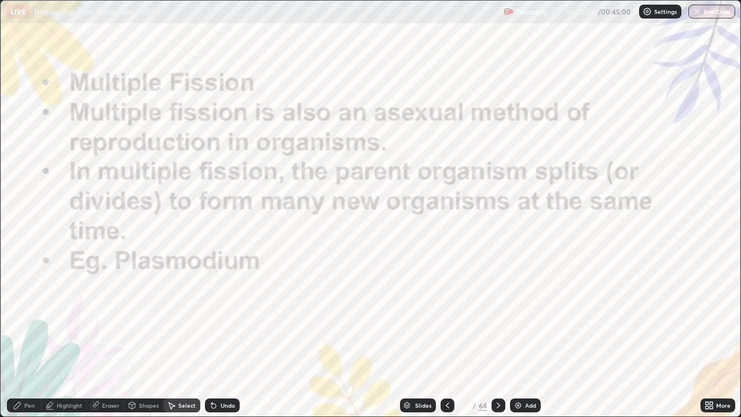
click at [24, 338] on div "Pen" at bounding box center [24, 405] width 35 height 14
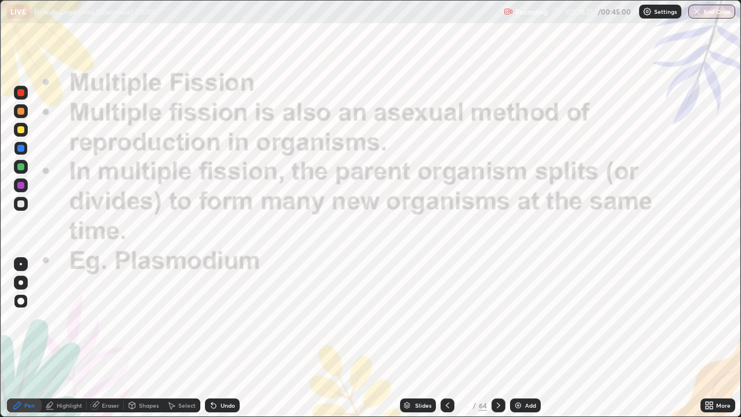
click at [131, 338] on icon at bounding box center [132, 404] width 6 height 2
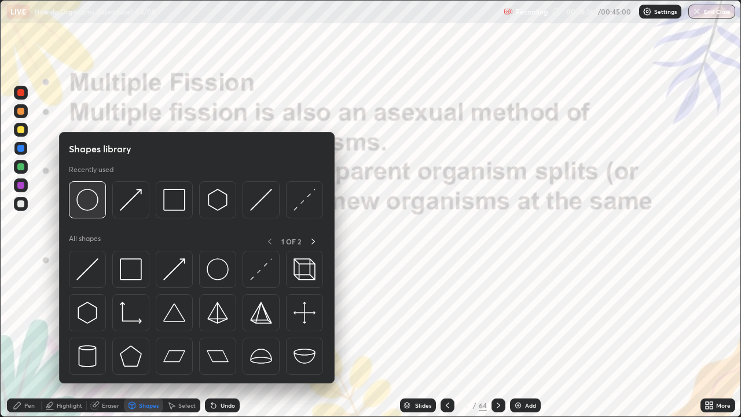
click at [91, 211] on img at bounding box center [87, 200] width 22 height 22
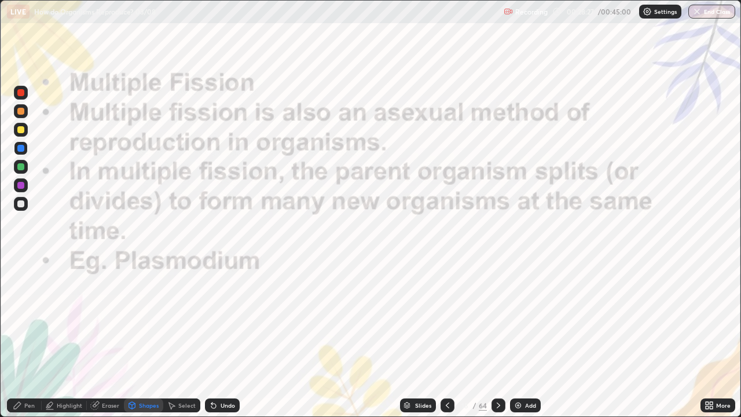
click at [21, 186] on div at bounding box center [20, 185] width 7 height 7
click at [103, 338] on div "Eraser" at bounding box center [110, 405] width 17 height 6
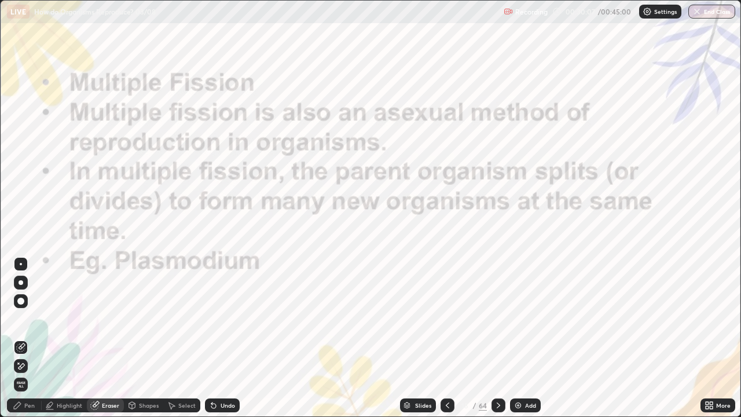
click at [0, 119] on div "Setting up your live class" at bounding box center [370, 208] width 741 height 417
click at [503, 338] on div at bounding box center [498, 405] width 14 height 14
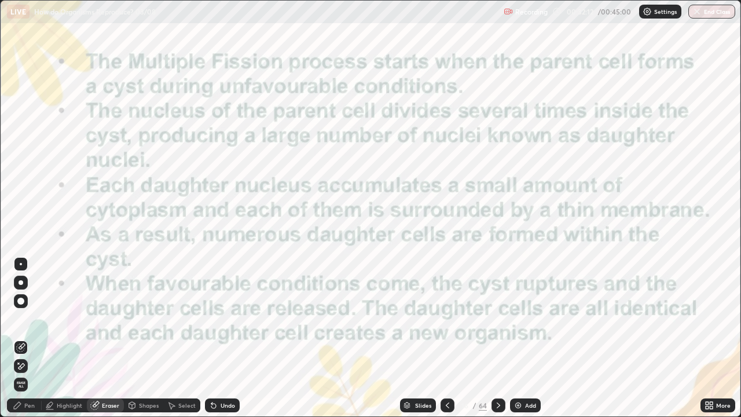
click at [30, 338] on div "Pen" at bounding box center [29, 405] width 10 height 6
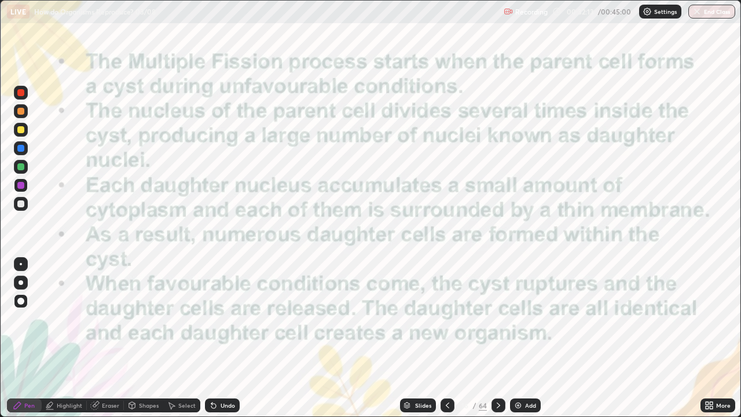
click at [24, 187] on div at bounding box center [20, 185] width 7 height 7
click at [495, 338] on icon at bounding box center [497, 404] width 9 height 9
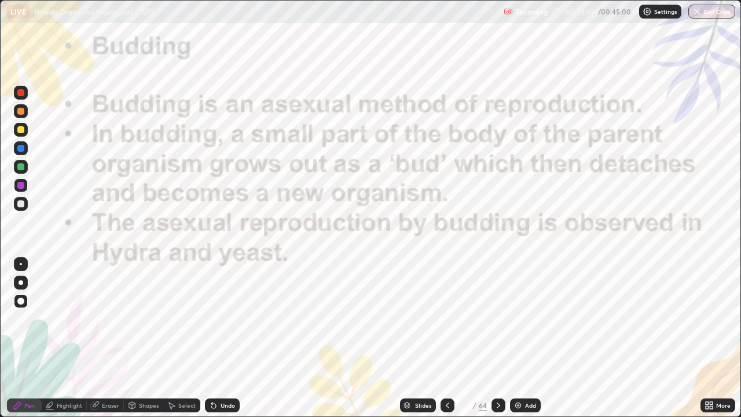
click at [20, 185] on div at bounding box center [20, 185] width 7 height 7
click at [20, 167] on div at bounding box center [20, 166] width 7 height 7
click at [103, 338] on div "Eraser" at bounding box center [110, 405] width 17 height 6
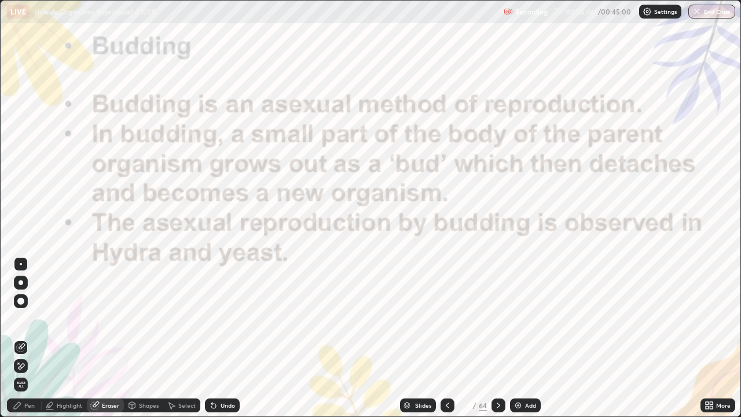
click at [24, 338] on div "Pen" at bounding box center [29, 405] width 10 height 6
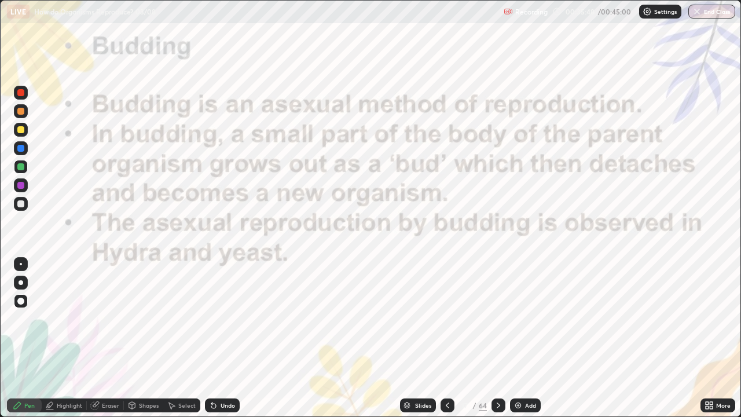
click at [22, 170] on div at bounding box center [20, 166] width 7 height 7
click at [108, 338] on div "Eraser" at bounding box center [110, 405] width 17 height 6
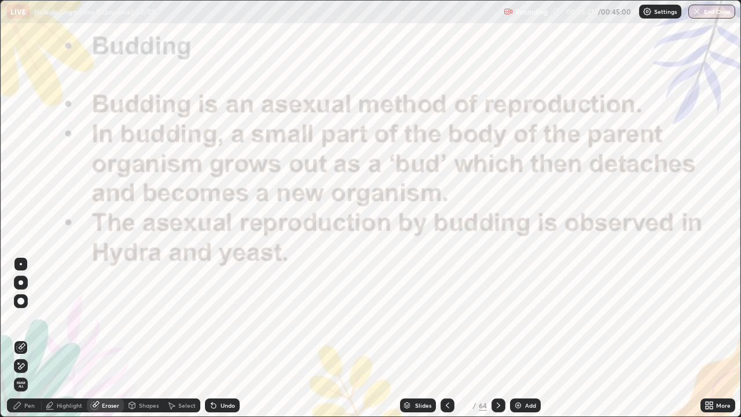
click at [16, 338] on icon at bounding box center [17, 405] width 7 height 7
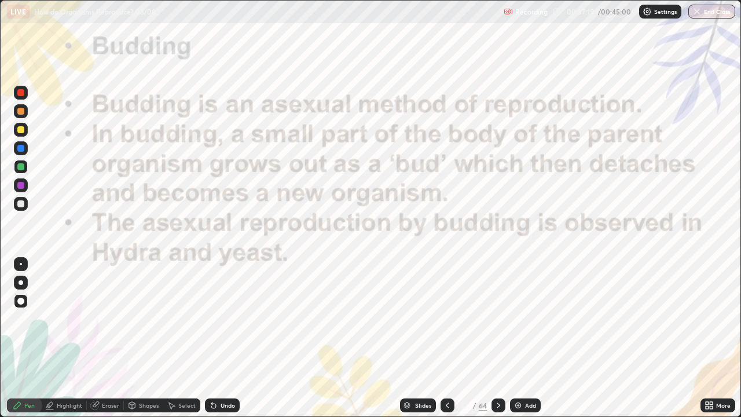
click at [497, 338] on icon at bounding box center [497, 404] width 9 height 9
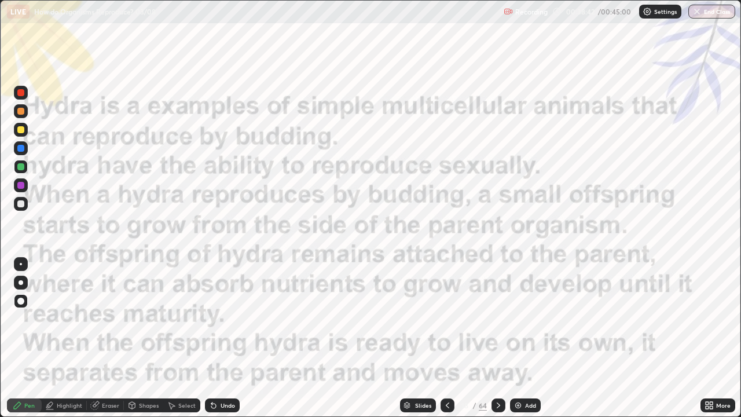
click at [497, 338] on icon at bounding box center [497, 405] width 3 height 6
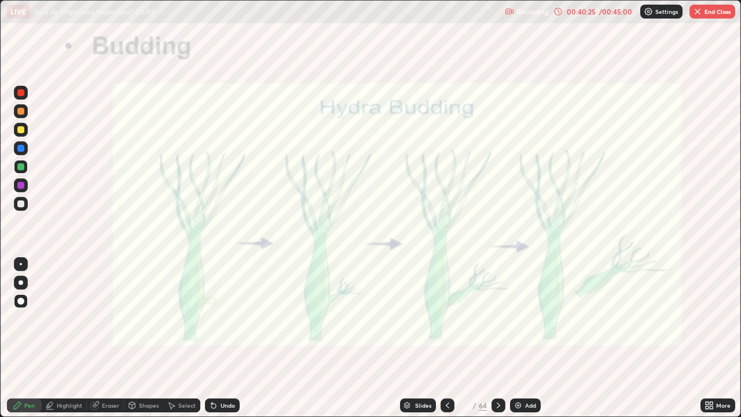
click at [501, 338] on icon at bounding box center [497, 404] width 9 height 9
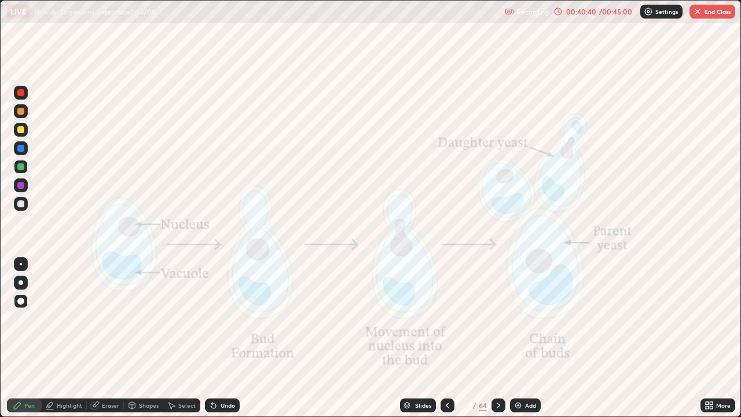
click at [497, 338] on icon at bounding box center [497, 404] width 9 height 9
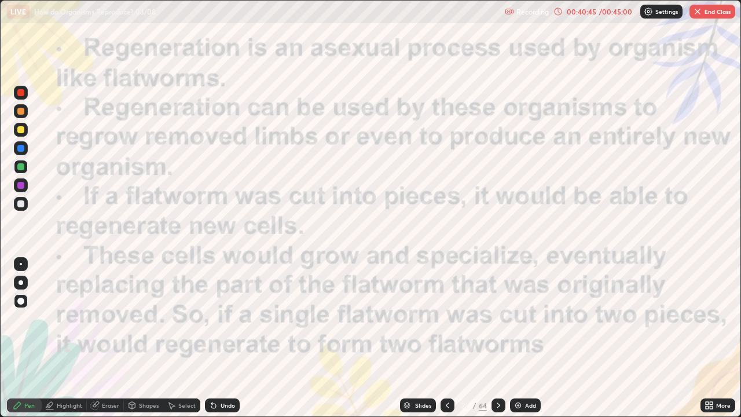
click at [721, 16] on button "End Class" at bounding box center [712, 12] width 46 height 14
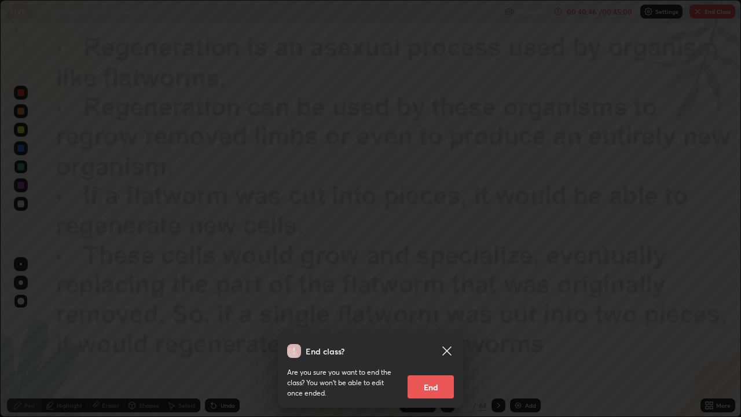
click at [441, 338] on button "End" at bounding box center [430, 386] width 46 height 23
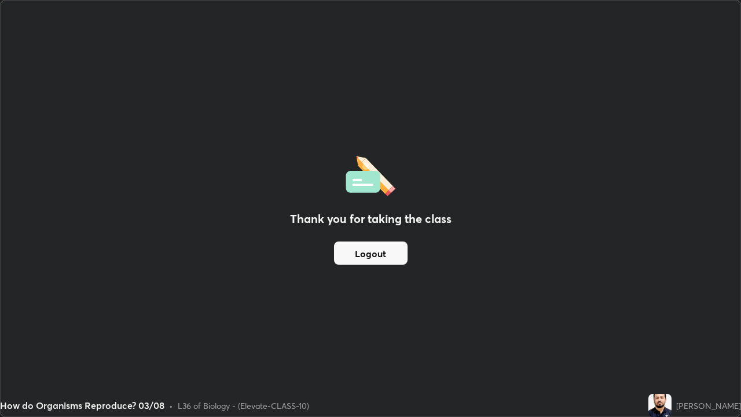
click at [351, 259] on button "Logout" at bounding box center [370, 252] width 73 height 23
